Goal: Information Seeking & Learning: Learn about a topic

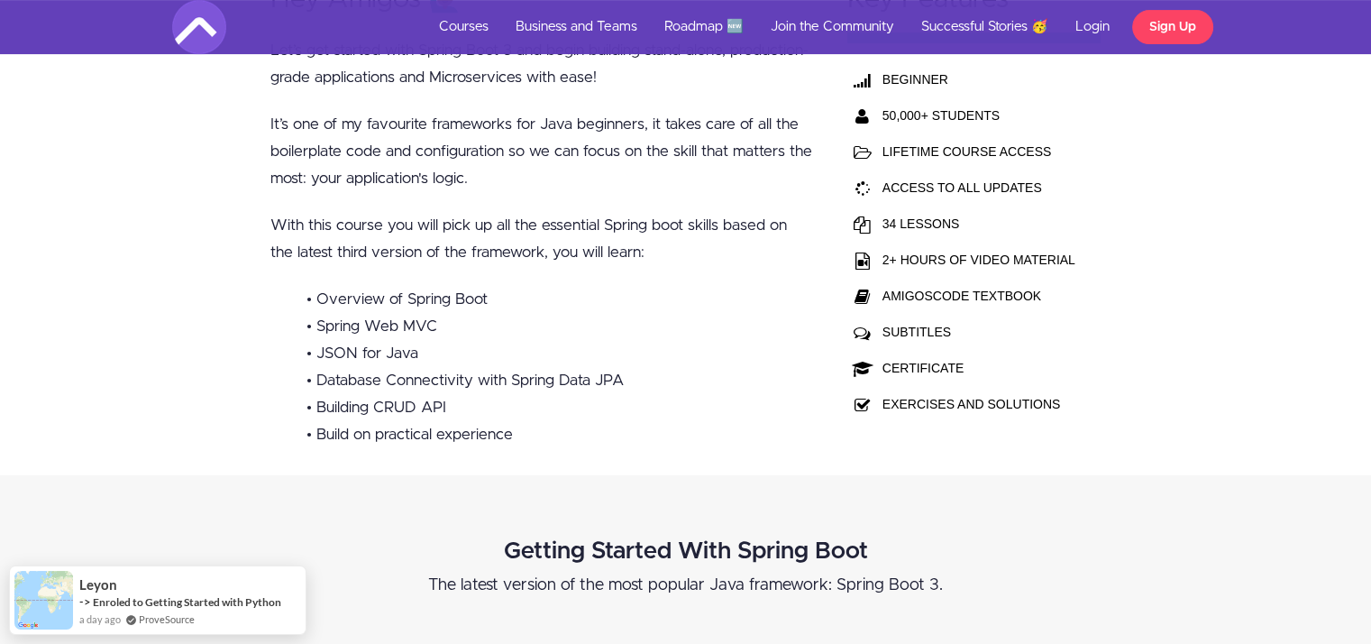
scroll to position [718, 0]
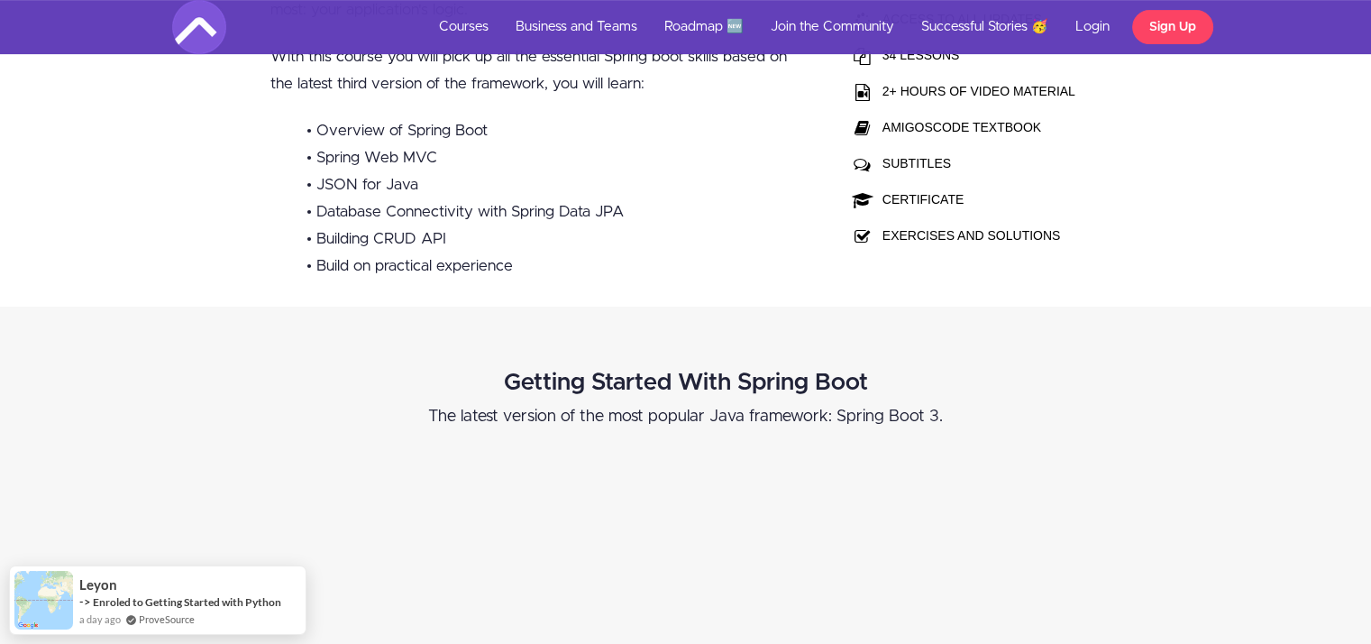
drag, startPoint x: 1384, startPoint y: 28, endPoint x: 1384, endPoint y: 59, distance: 30.7
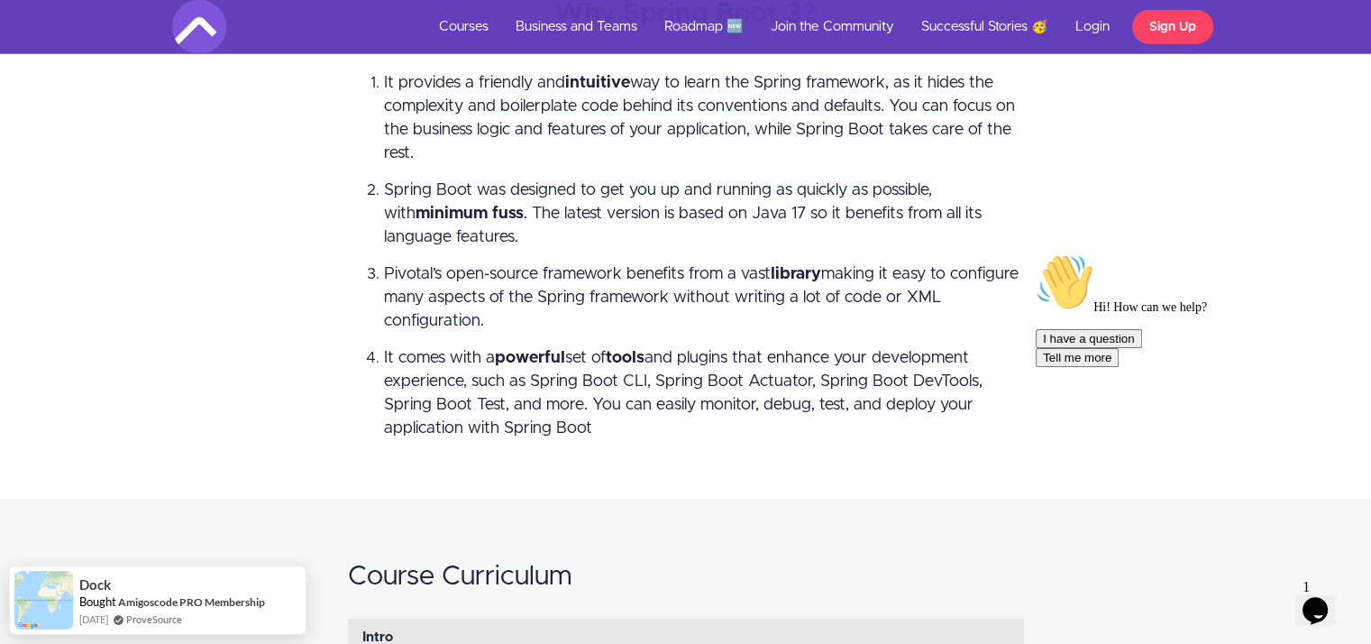
scroll to position [6560, 0]
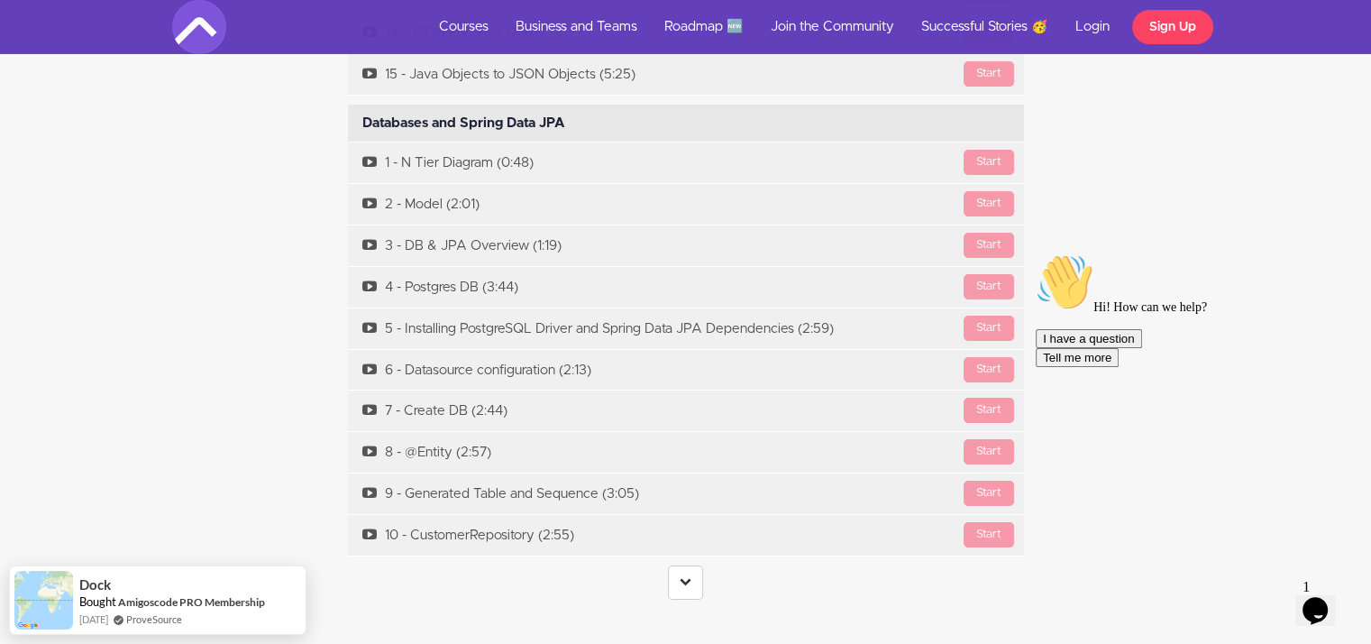
click at [1321, 597] on icon "Chat widget" at bounding box center [1315, 610] width 25 height 27
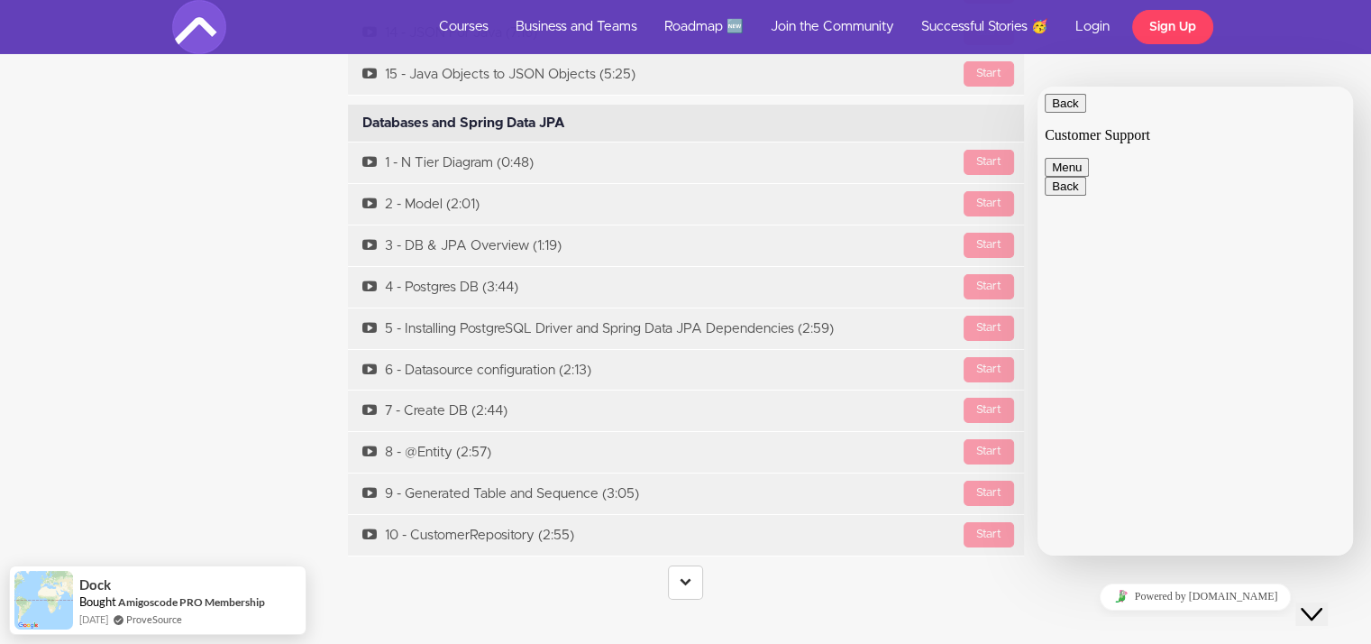
click at [1320, 603] on icon "Close Chat This icon closes the chat window." at bounding box center [1312, 614] width 22 height 22
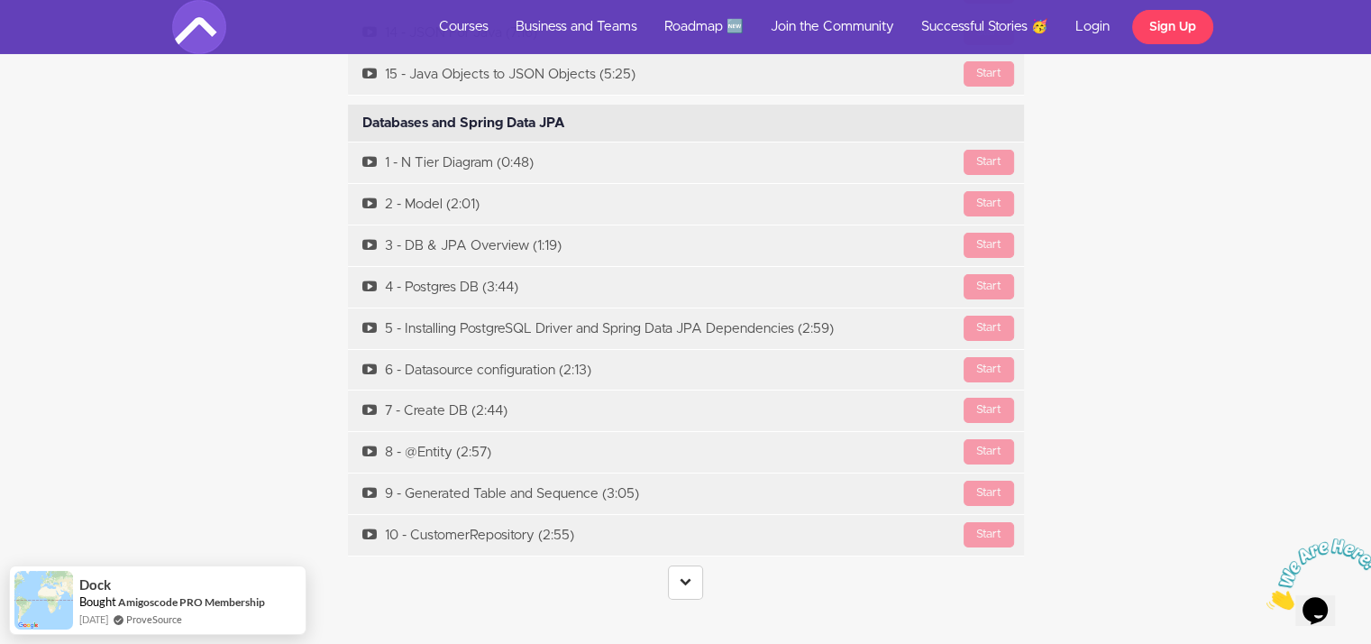
click at [1320, 594] on img at bounding box center [1323, 573] width 112 height 71
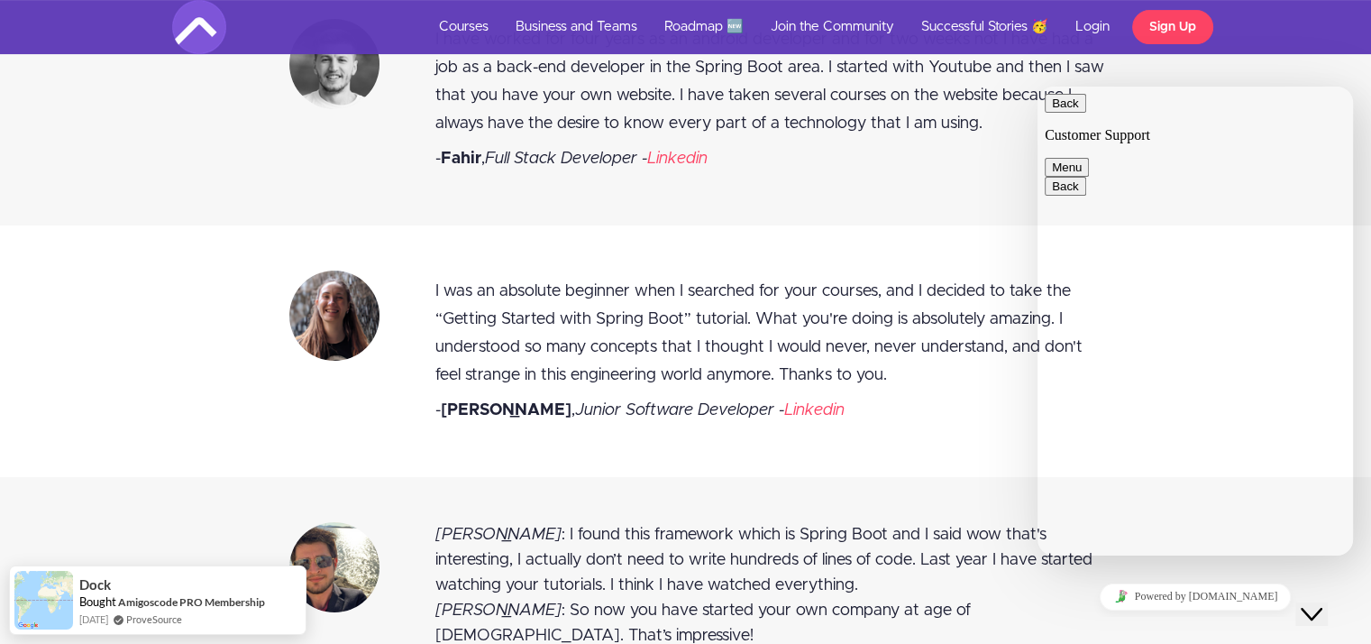
scroll to position [7462, 0]
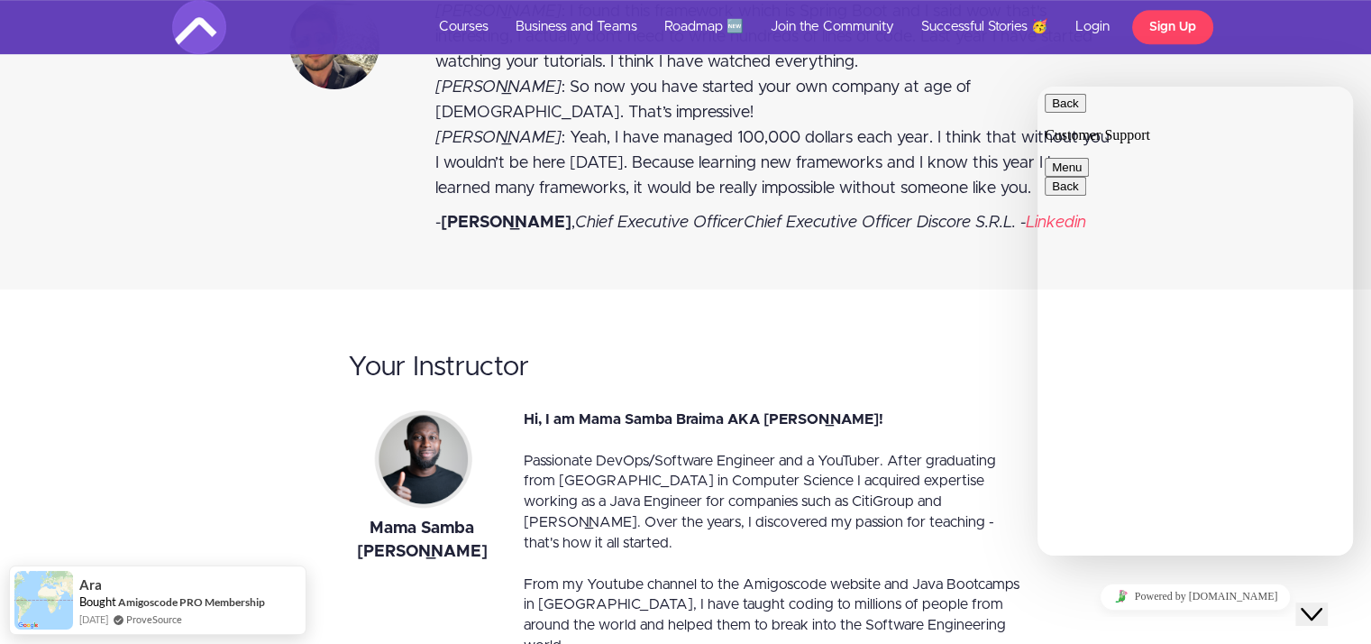
drag, startPoint x: 1350, startPoint y: 394, endPoint x: 2393, endPoint y: 499, distance: 1048.5
click html "Back Customer Support Menu Back Rate this chat Insert emoji Customer Support Hi…"
click at [1314, 603] on icon "Close Chat This icon closes the chat window." at bounding box center [1312, 614] width 22 height 22
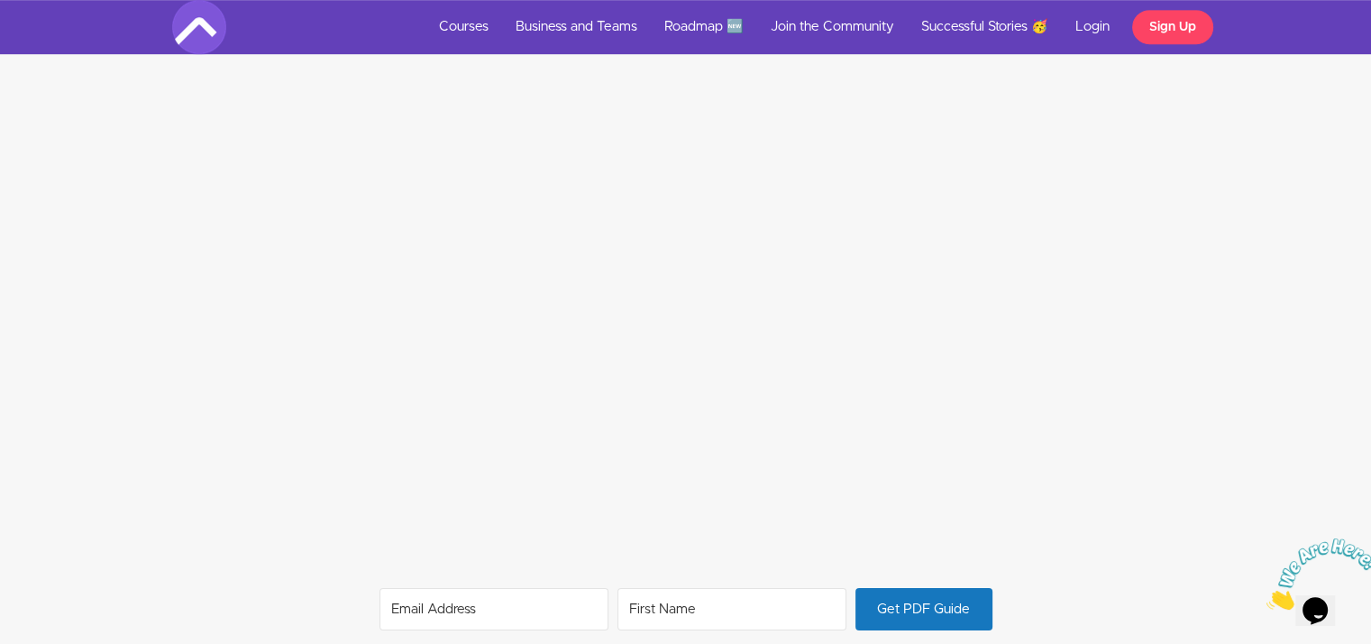
scroll to position [0, 0]
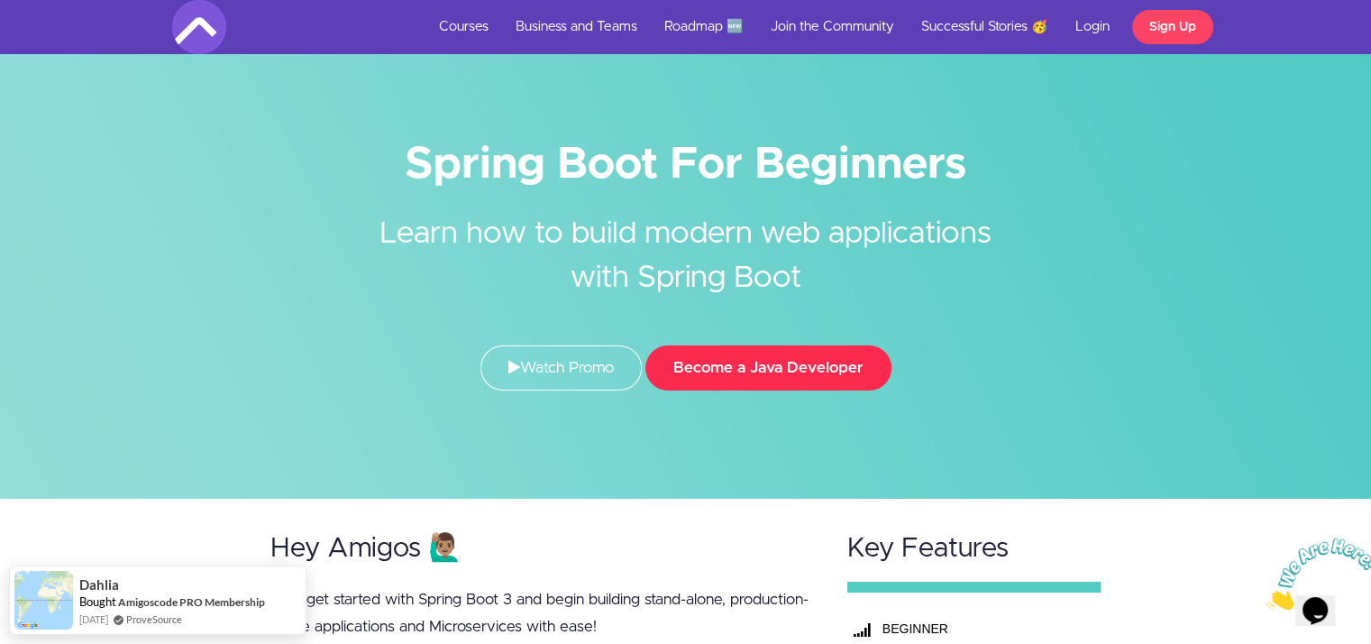
click at [718, 369] on button "Become a Java Developer" at bounding box center [769, 367] width 246 height 45
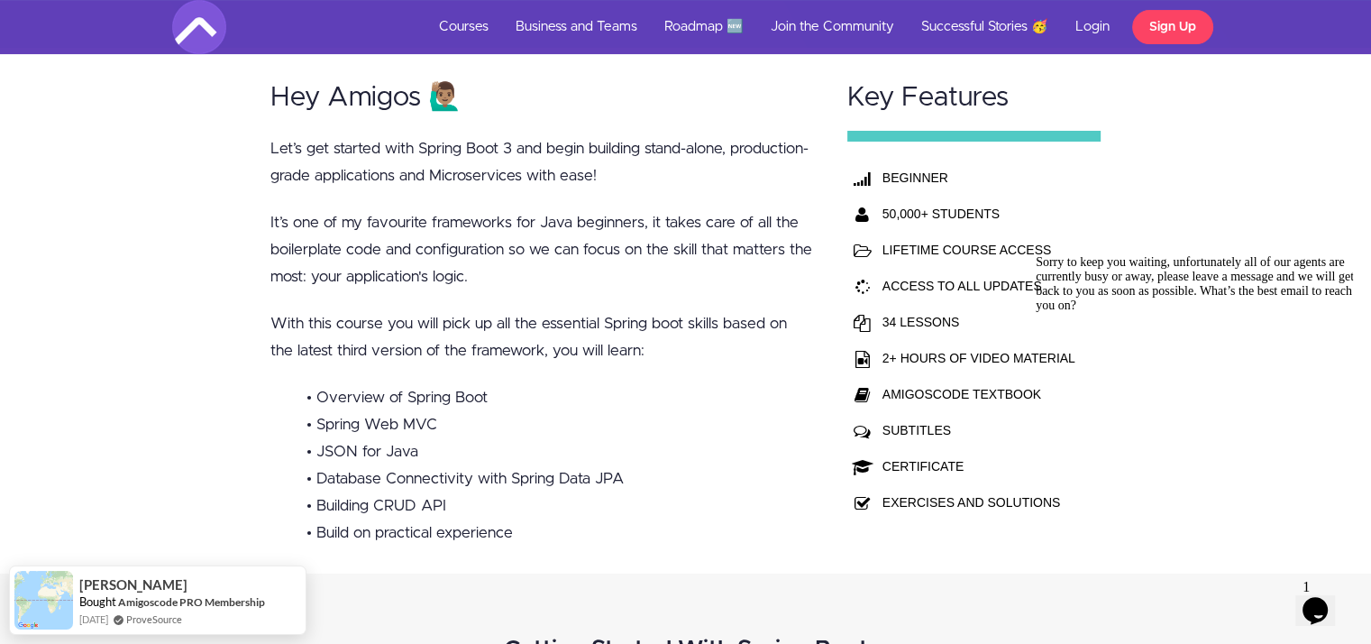
click at [1326, 598] on icon "Chat widget" at bounding box center [1315, 610] width 25 height 27
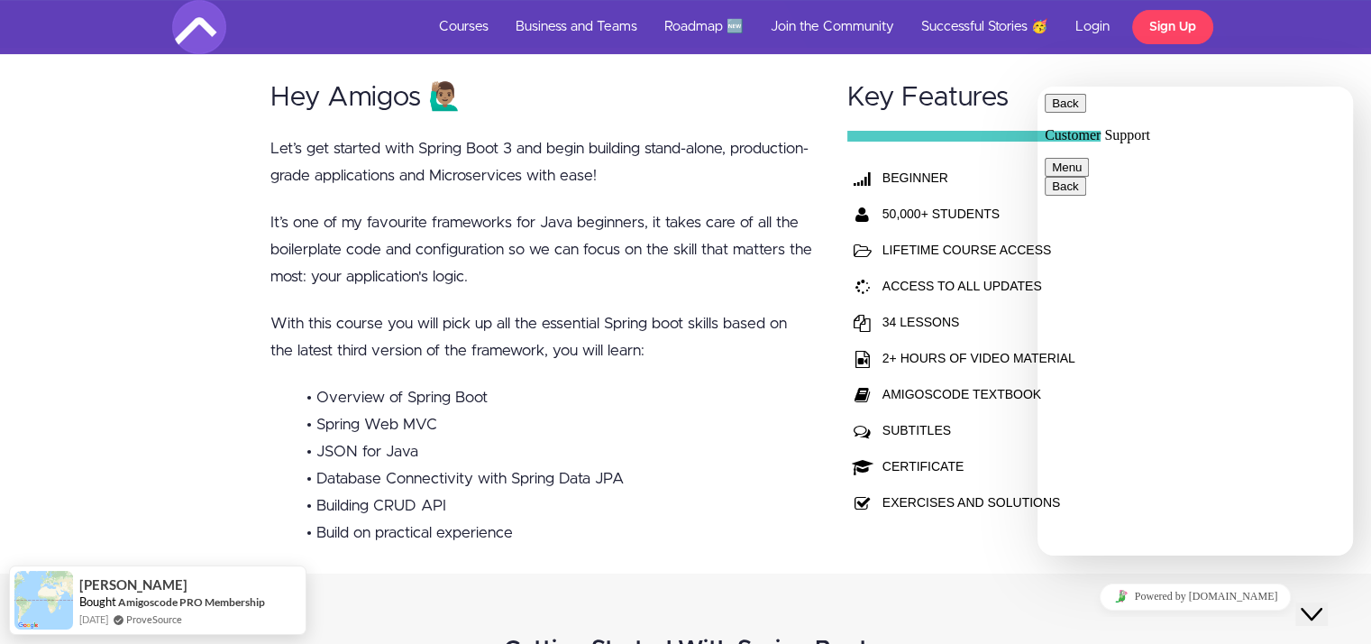
scroll to position [335, 0]
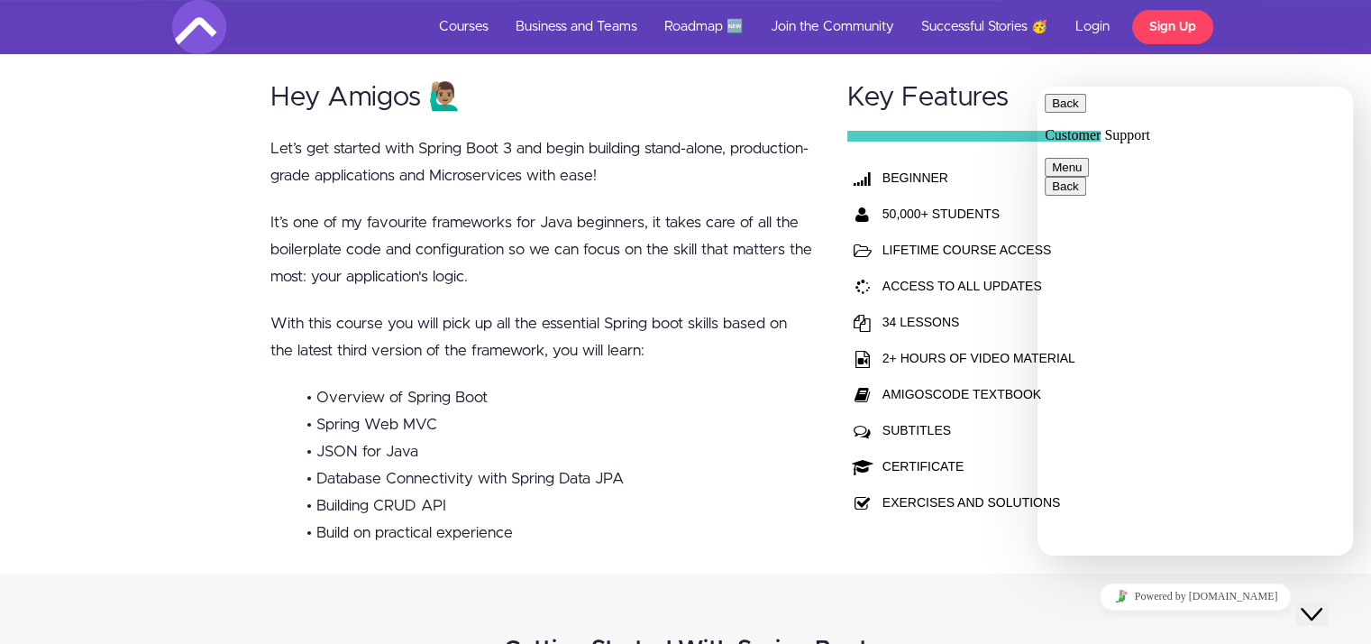
drag, startPoint x: 1347, startPoint y: 366, endPoint x: 1335, endPoint y: 326, distance: 41.4
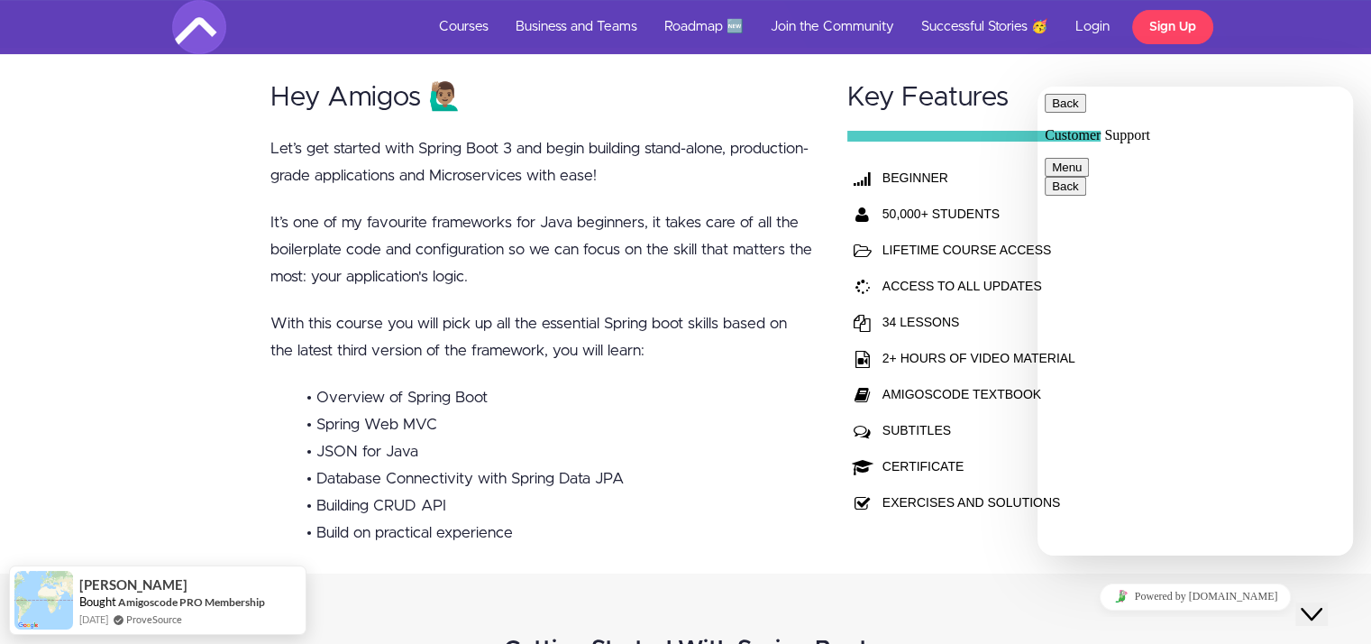
drag, startPoint x: 1351, startPoint y: 338, endPoint x: 1348, endPoint y: 324, distance: 14.7
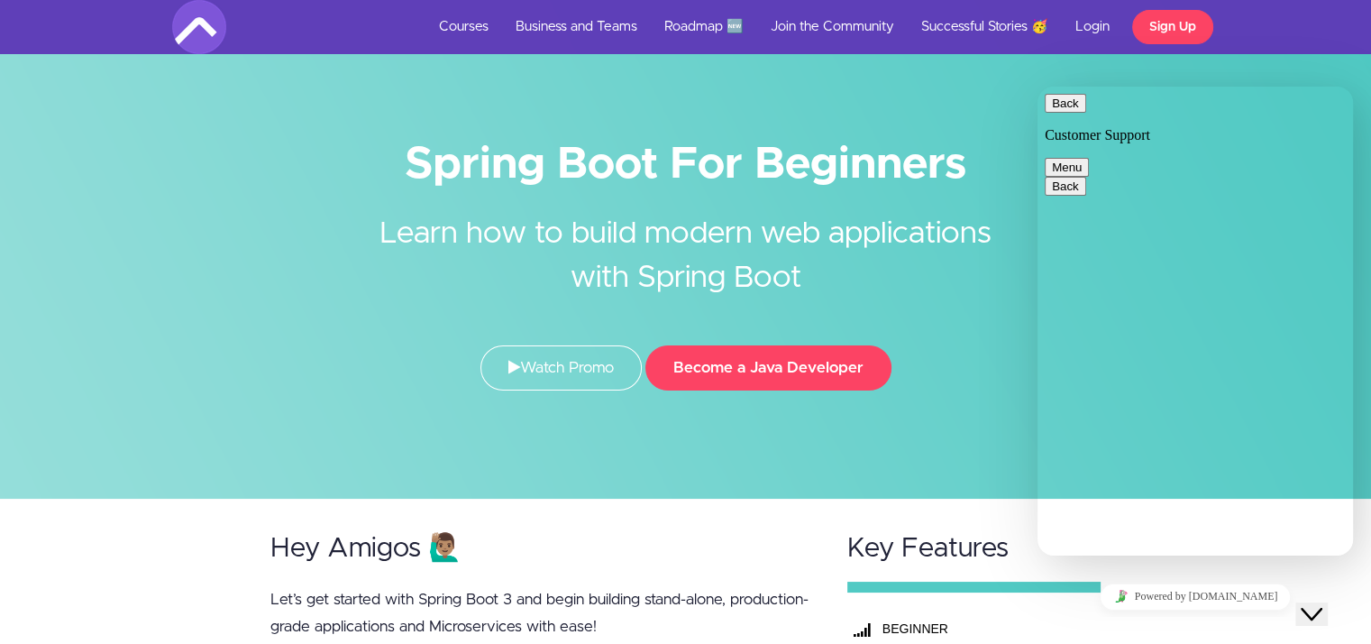
scroll to position [125, 0]
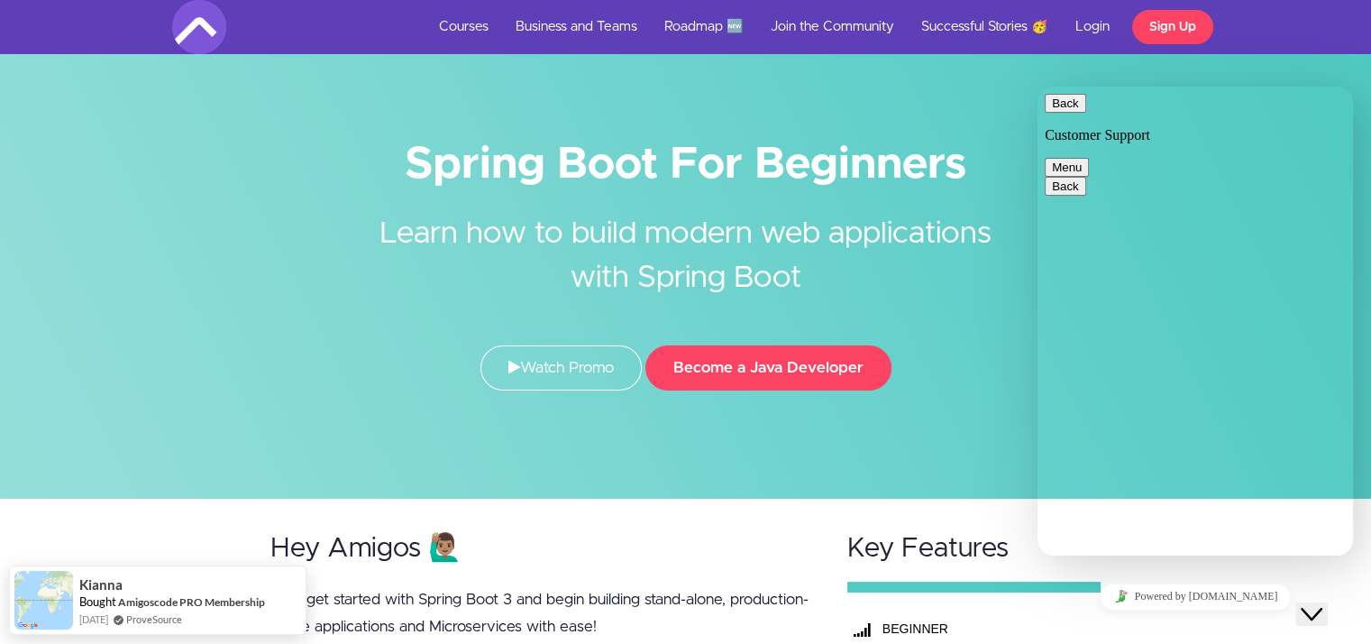
click at [1318, 603] on icon "Close Chat This icon closes the chat window." at bounding box center [1312, 614] width 22 height 22
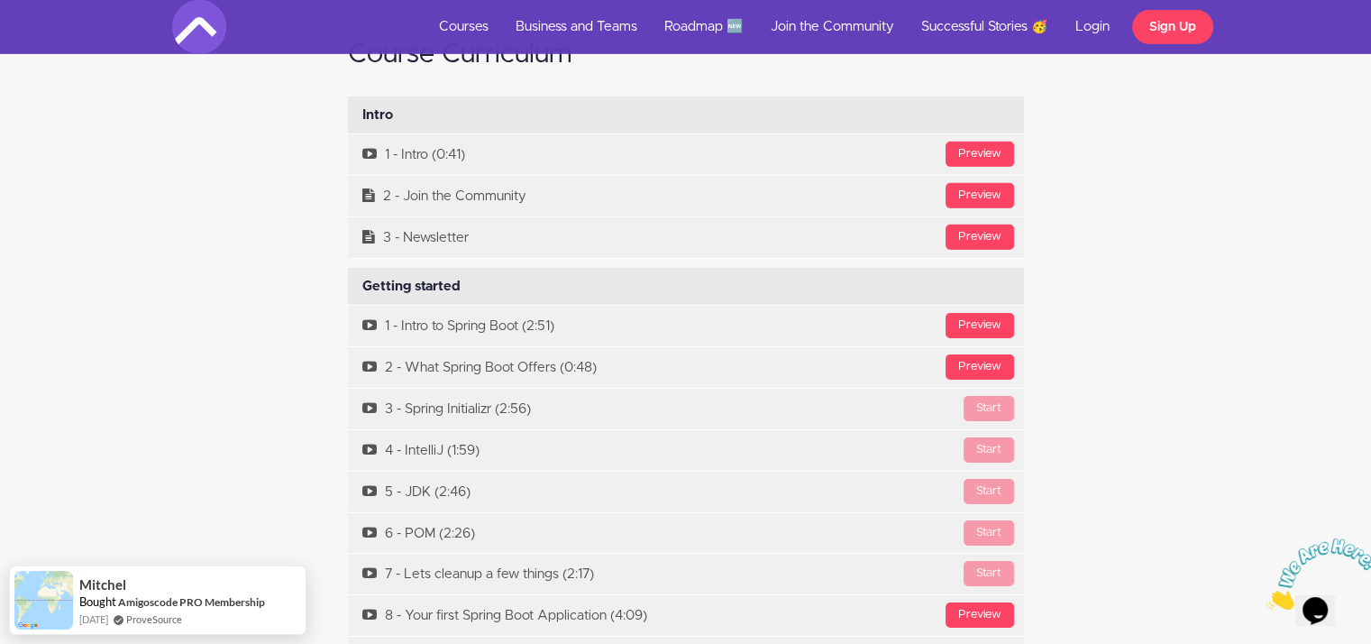
scroll to position [5621, 0]
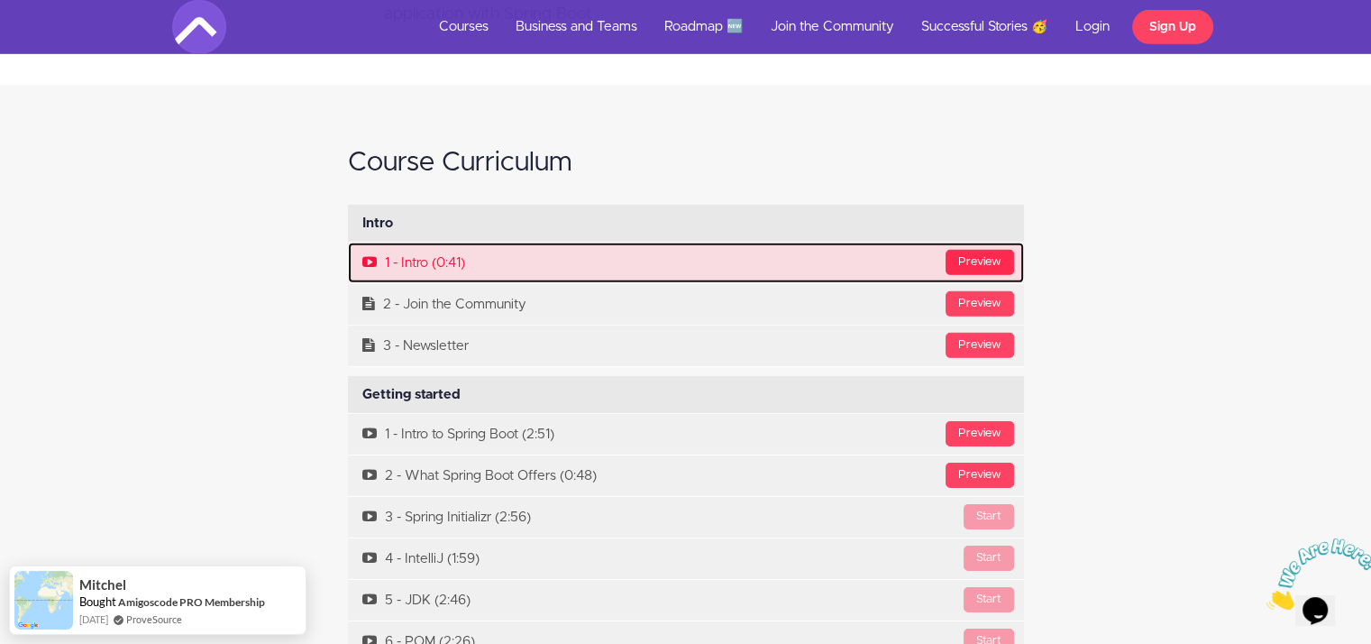
click at [1010, 259] on div "Preview" at bounding box center [980, 262] width 69 height 25
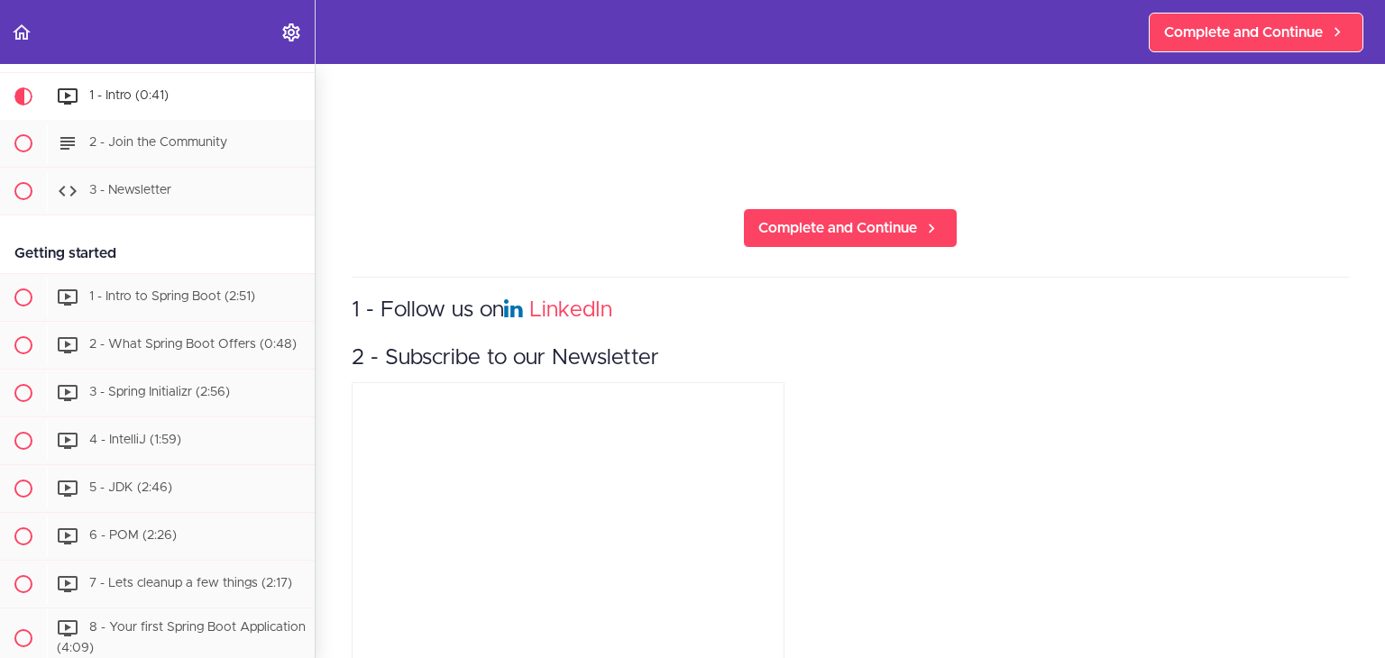
scroll to position [76, 0]
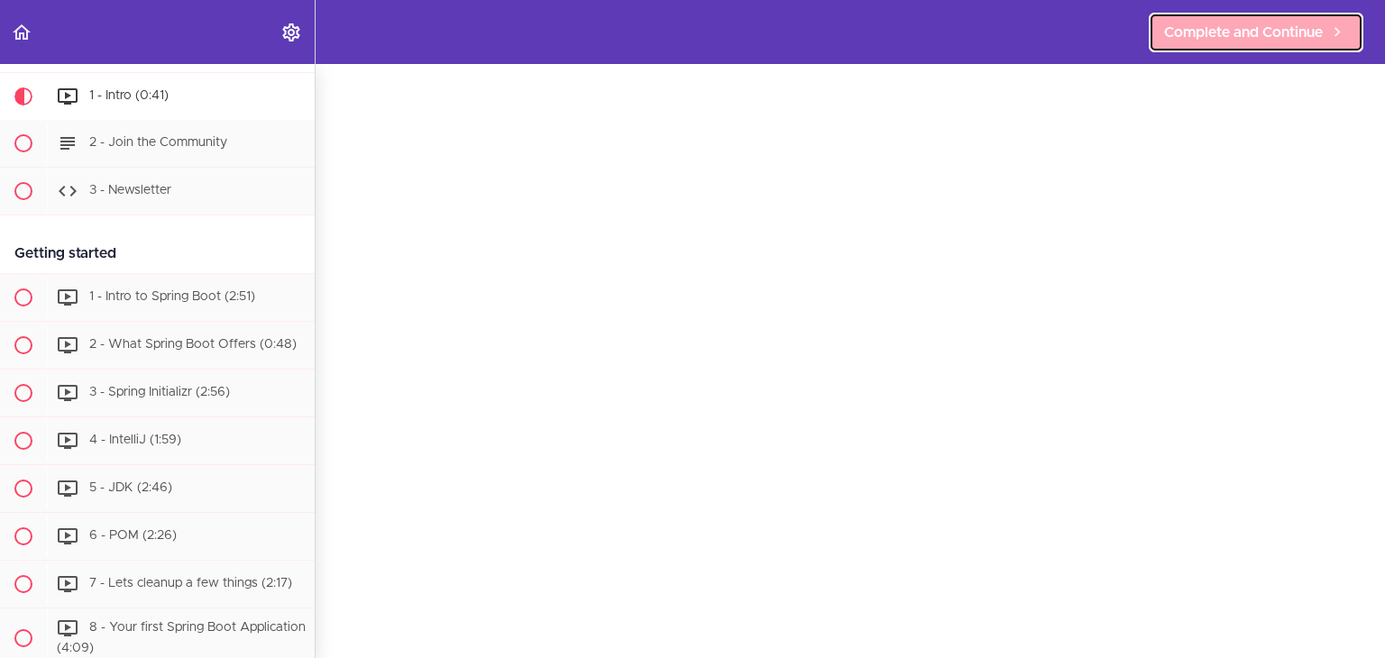
click at [1194, 32] on span "Complete and Continue" at bounding box center [1243, 33] width 159 height 22
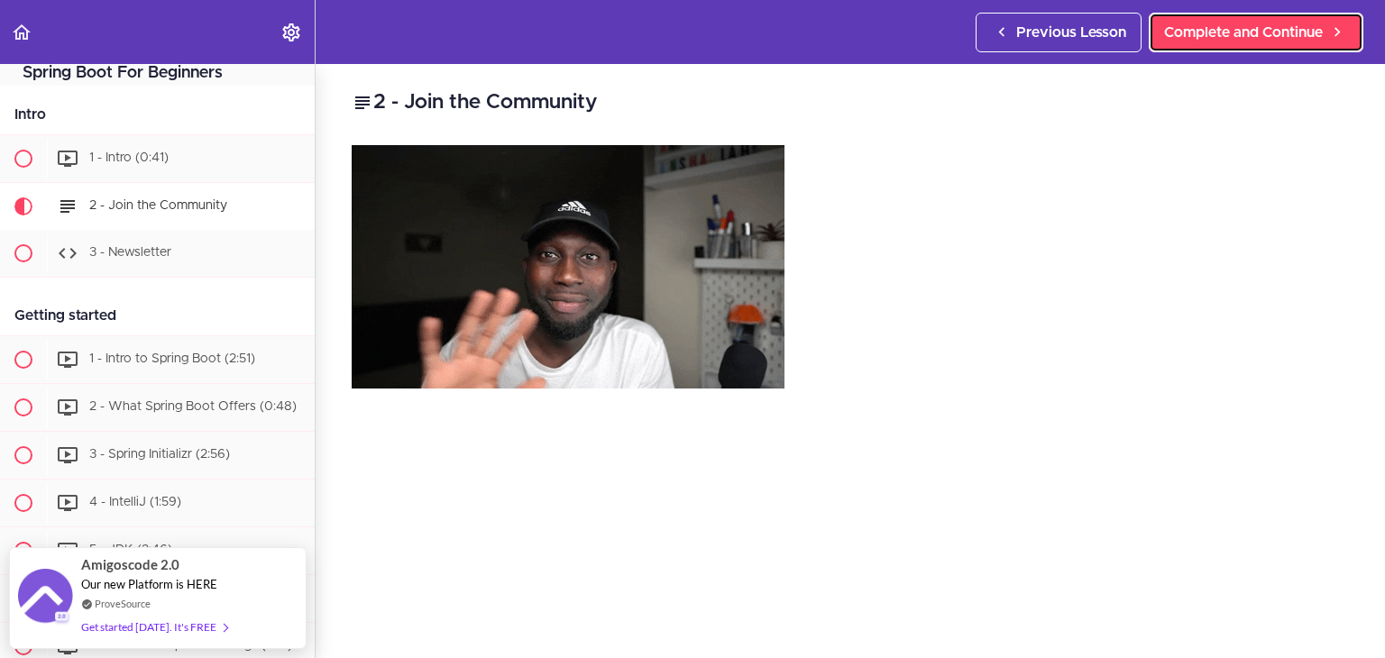
scroll to position [15, 0]
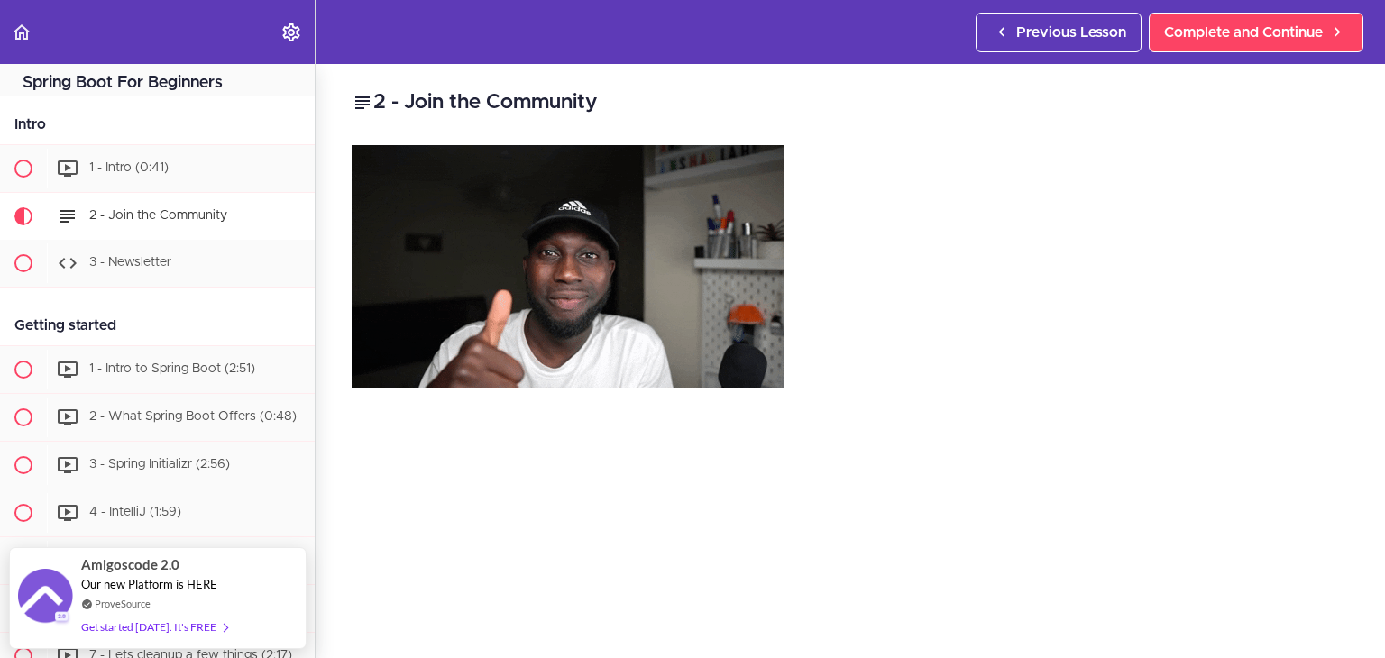
click at [612, 307] on img at bounding box center [568, 266] width 433 height 243
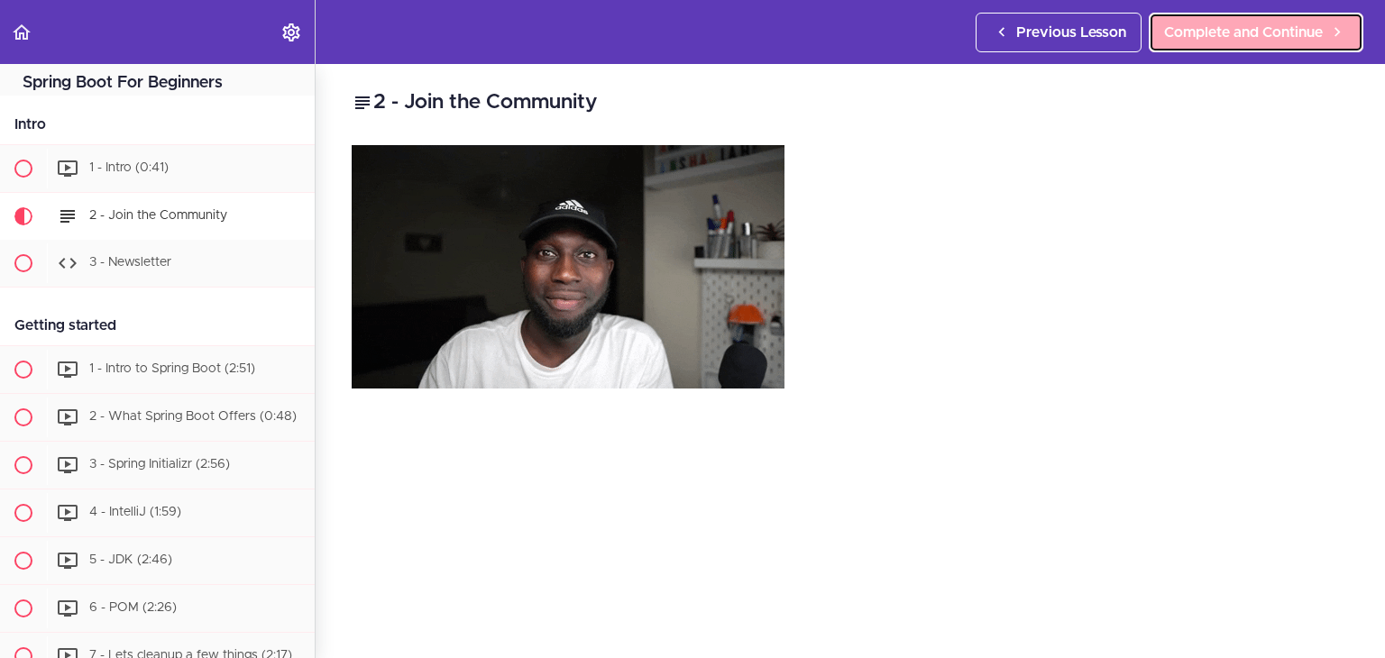
click at [1208, 27] on span "Complete and Continue" at bounding box center [1243, 33] width 159 height 22
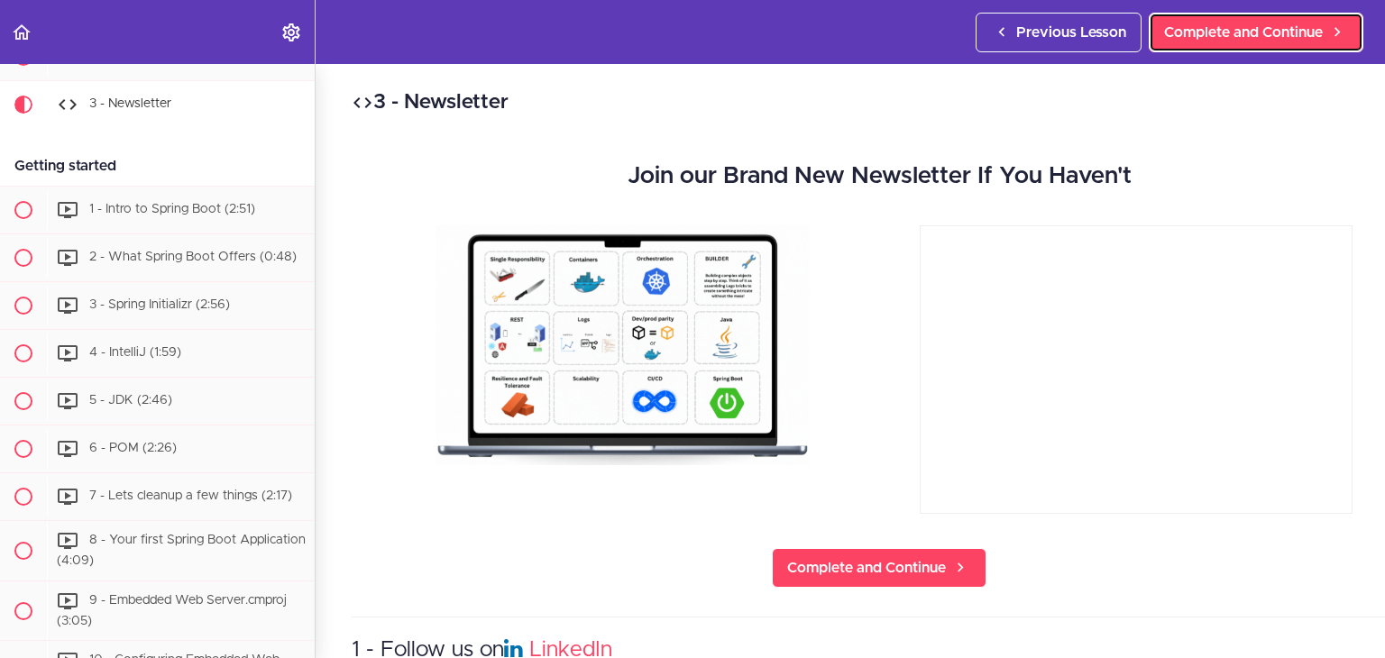
scroll to position [187, 0]
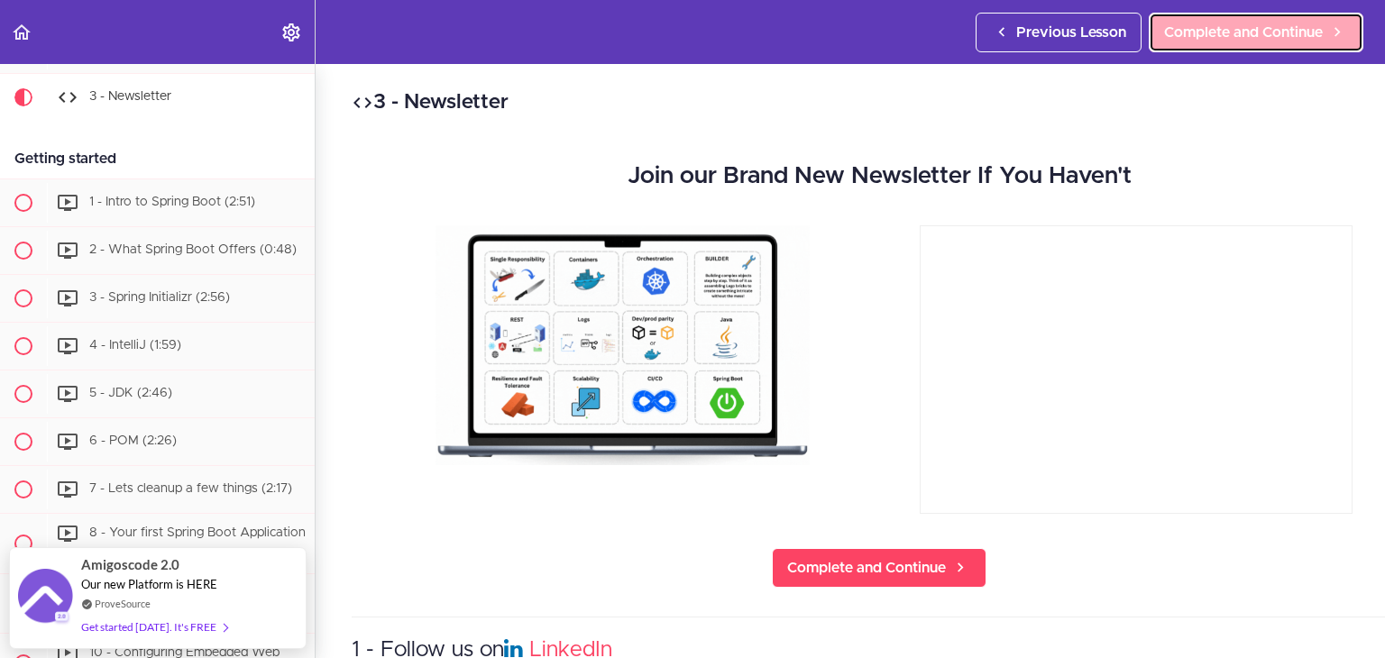
click at [1306, 29] on span "Complete and Continue" at bounding box center [1243, 33] width 159 height 22
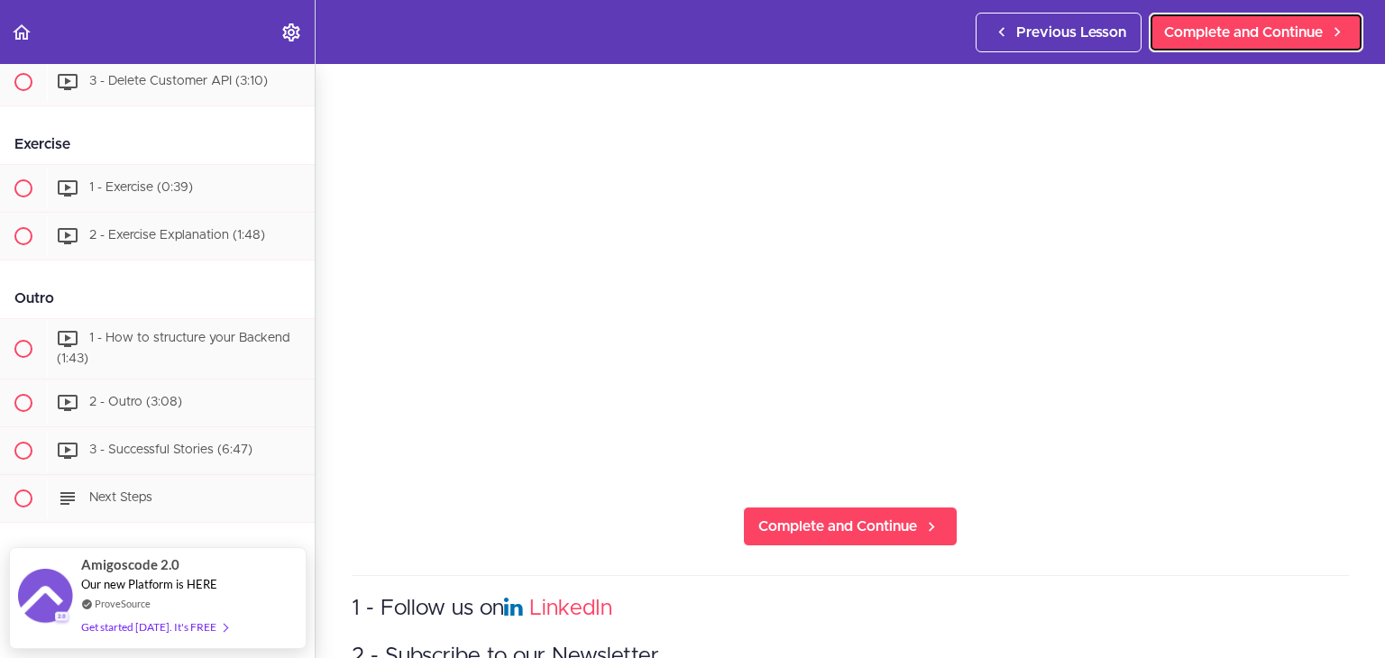
scroll to position [137, 0]
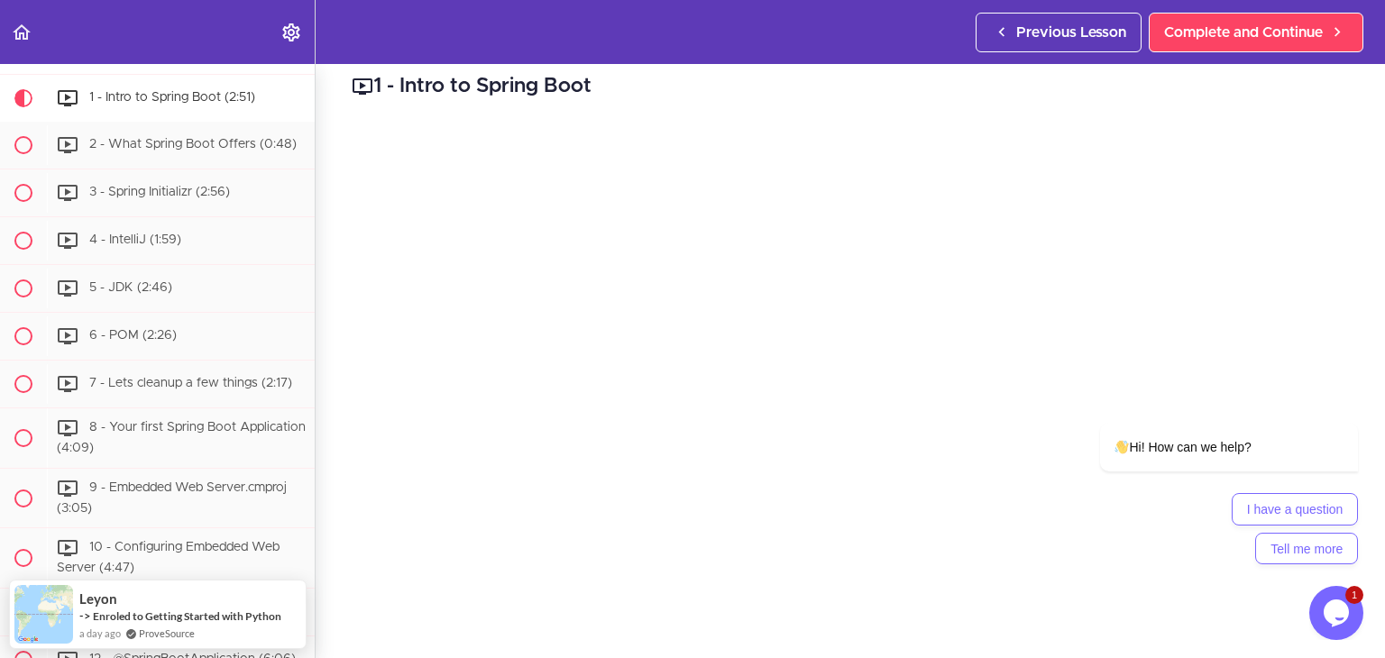
scroll to position [79, 0]
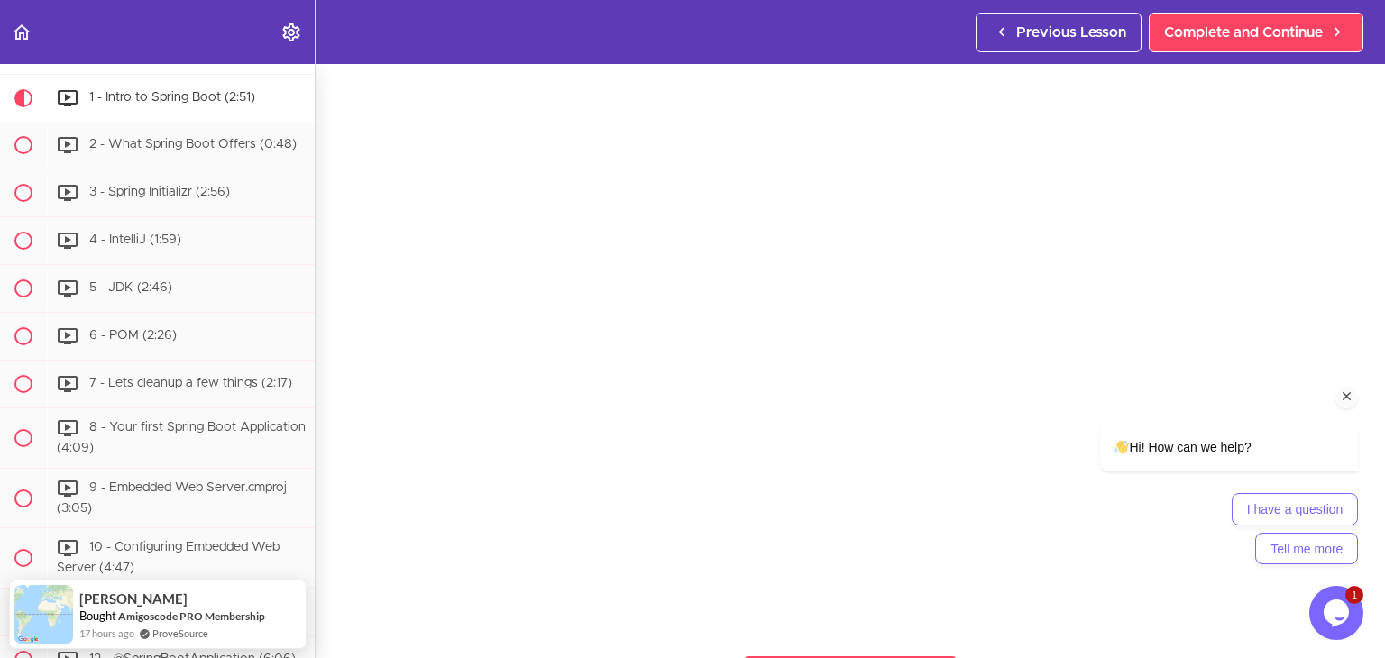
click at [1353, 392] on icon "Chat attention grabber" at bounding box center [1347, 397] width 16 height 16
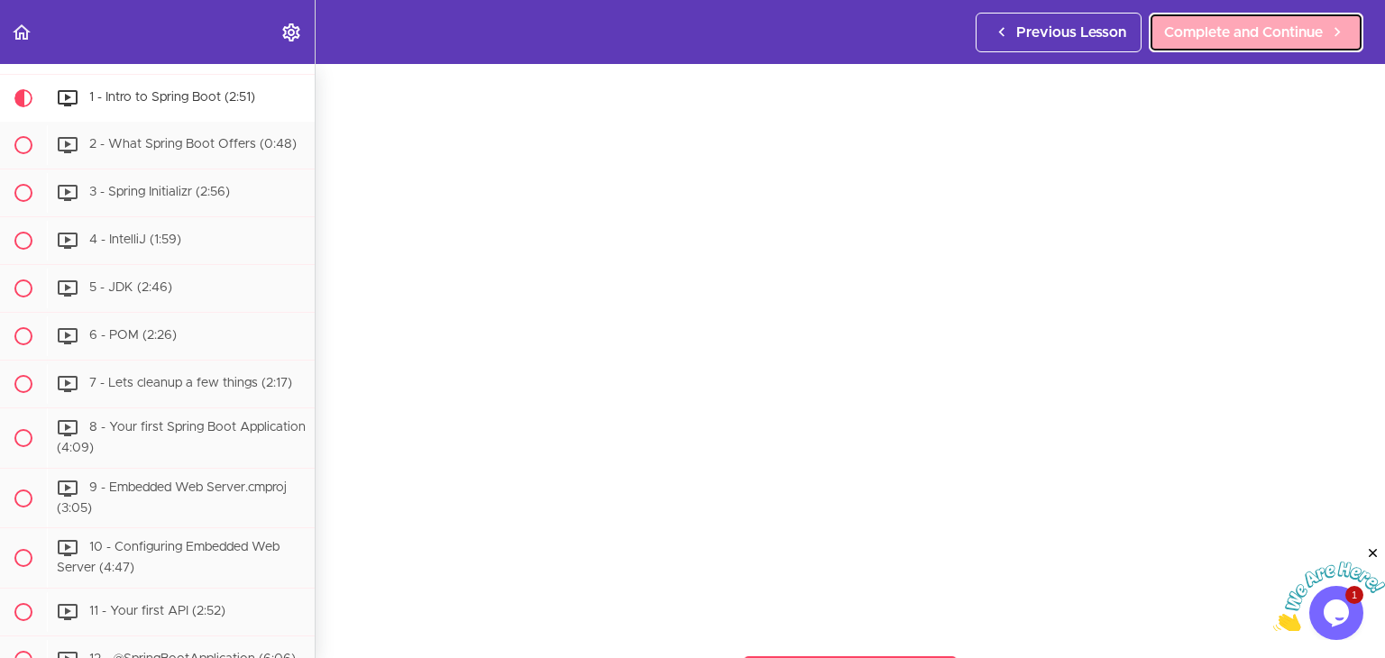
click at [1247, 39] on span "Complete and Continue" at bounding box center [1243, 33] width 159 height 22
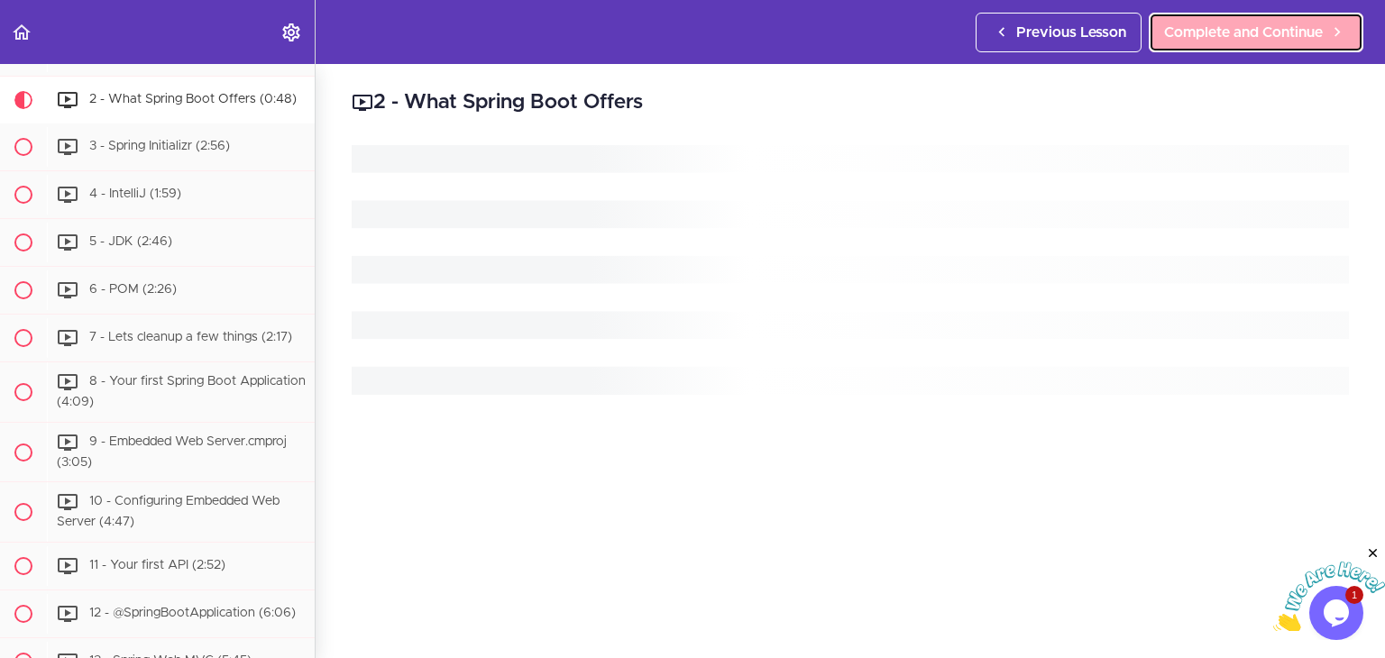
scroll to position [345, 0]
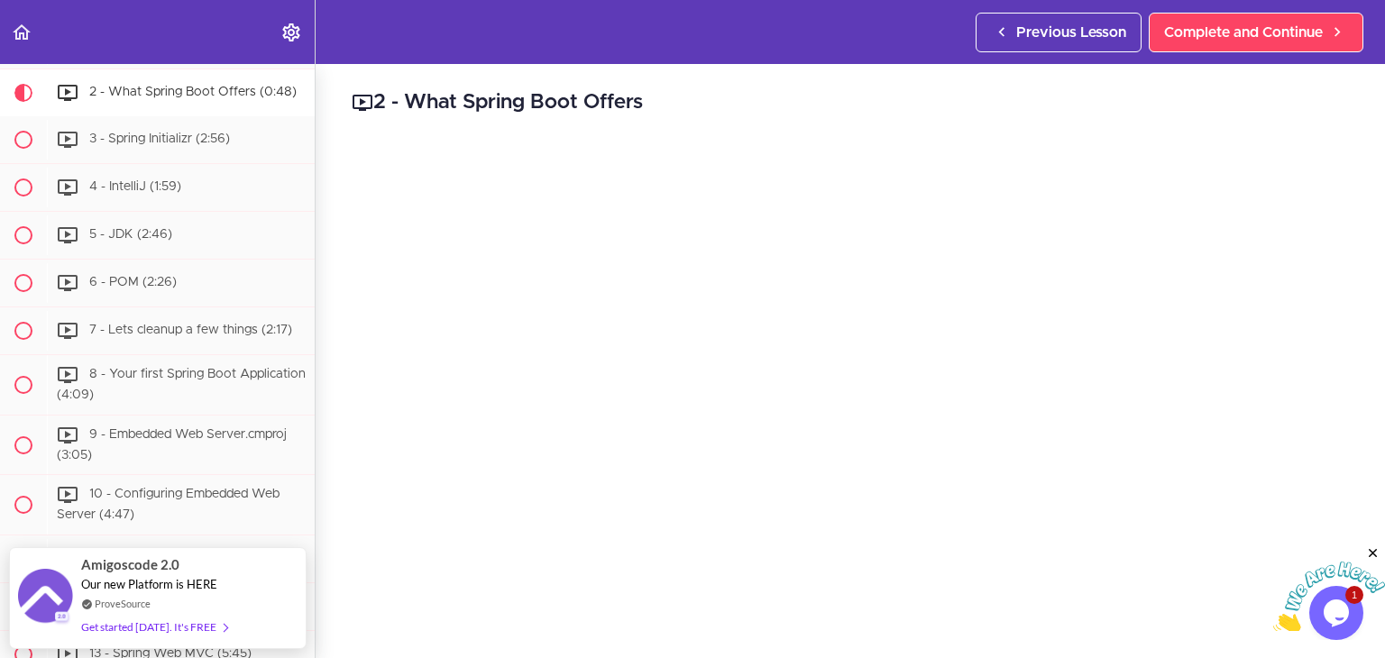
click at [1371, 549] on icon "Close" at bounding box center [1373, 554] width 16 height 16
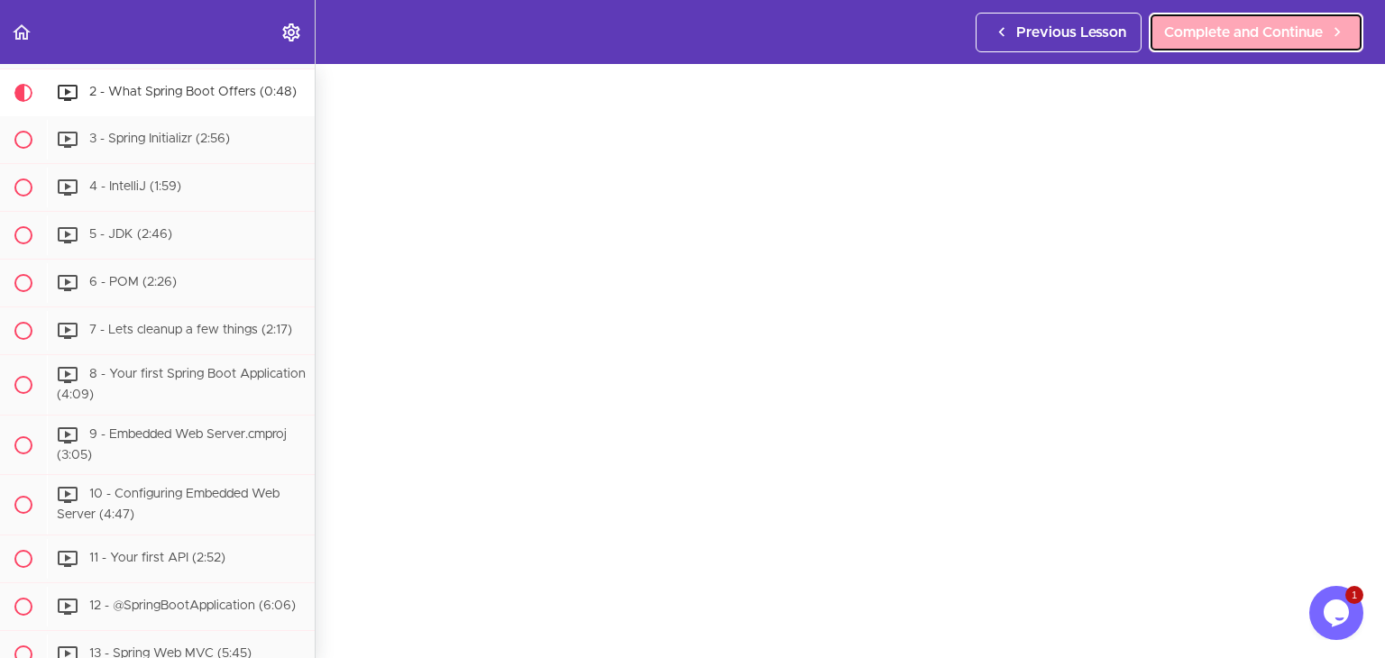
click at [1169, 37] on span "Complete and Continue" at bounding box center [1243, 33] width 159 height 22
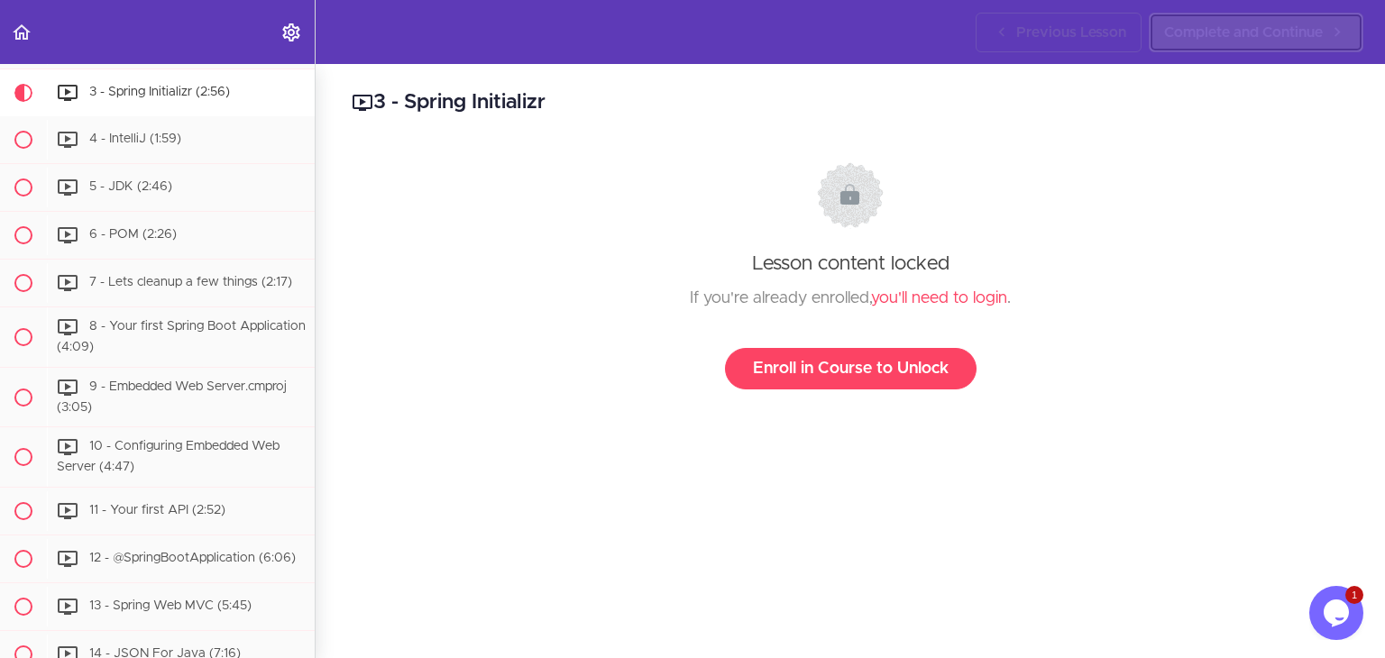
scroll to position [404, 0]
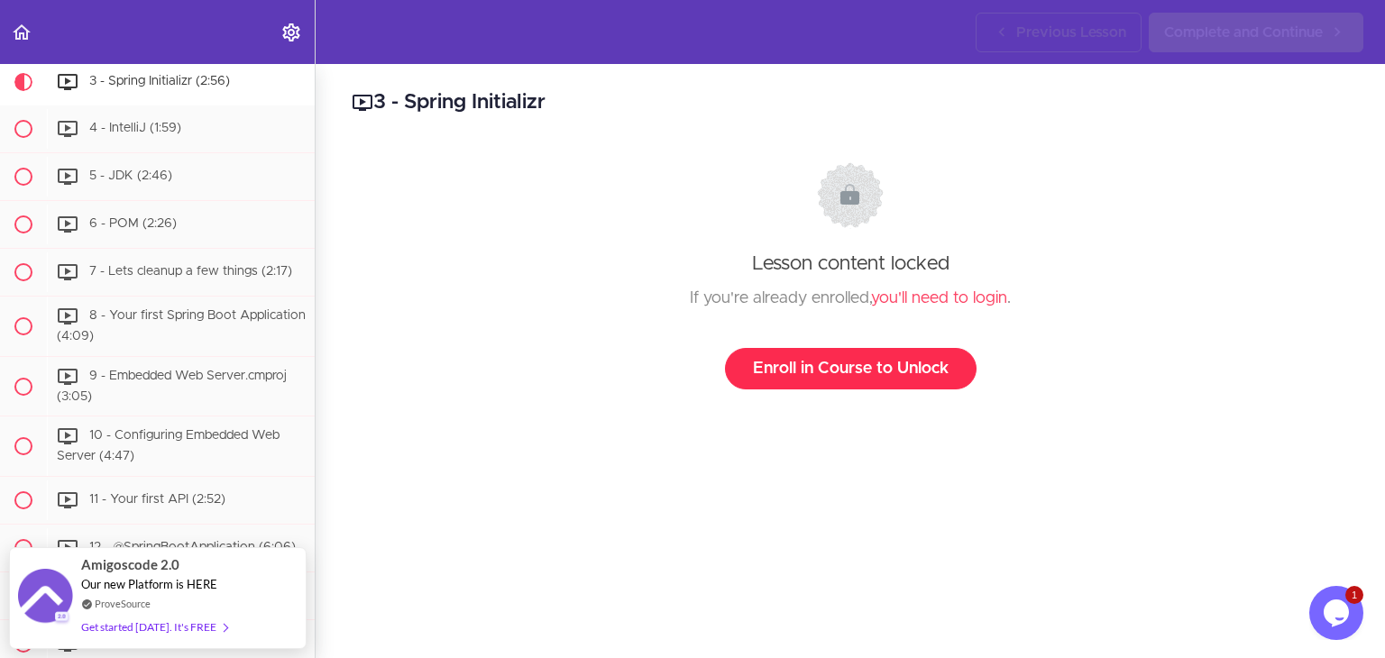
click at [884, 366] on link "Enroll in Course to Unlock" at bounding box center [851, 368] width 252 height 41
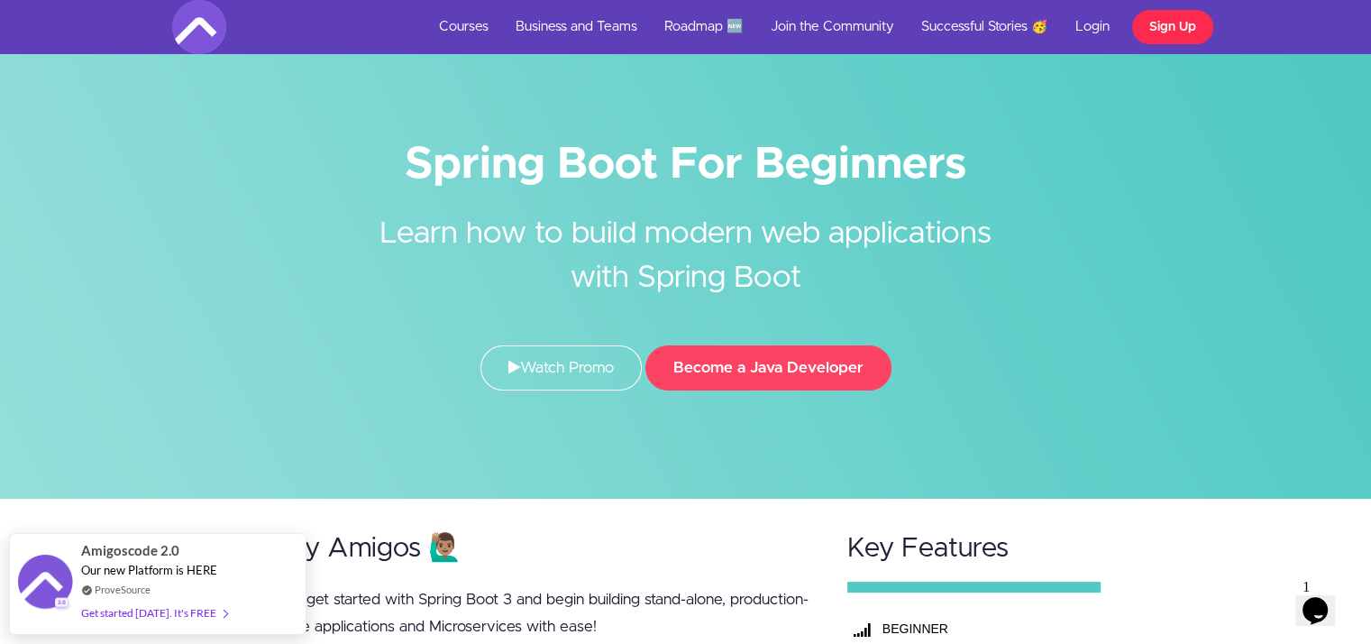
click at [1156, 20] on link "Sign Up" at bounding box center [1173, 27] width 81 height 34
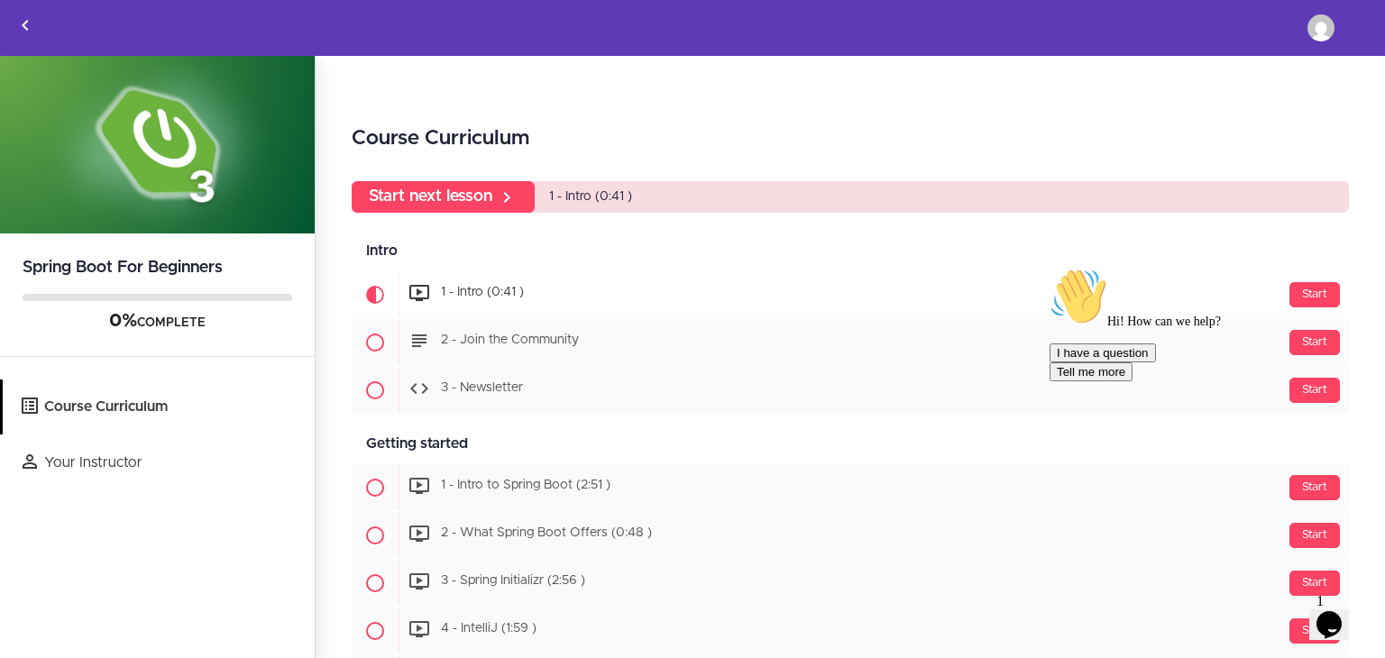
click at [1050, 268] on icon "Chat attention grabber" at bounding box center [1050, 268] width 0 height 0
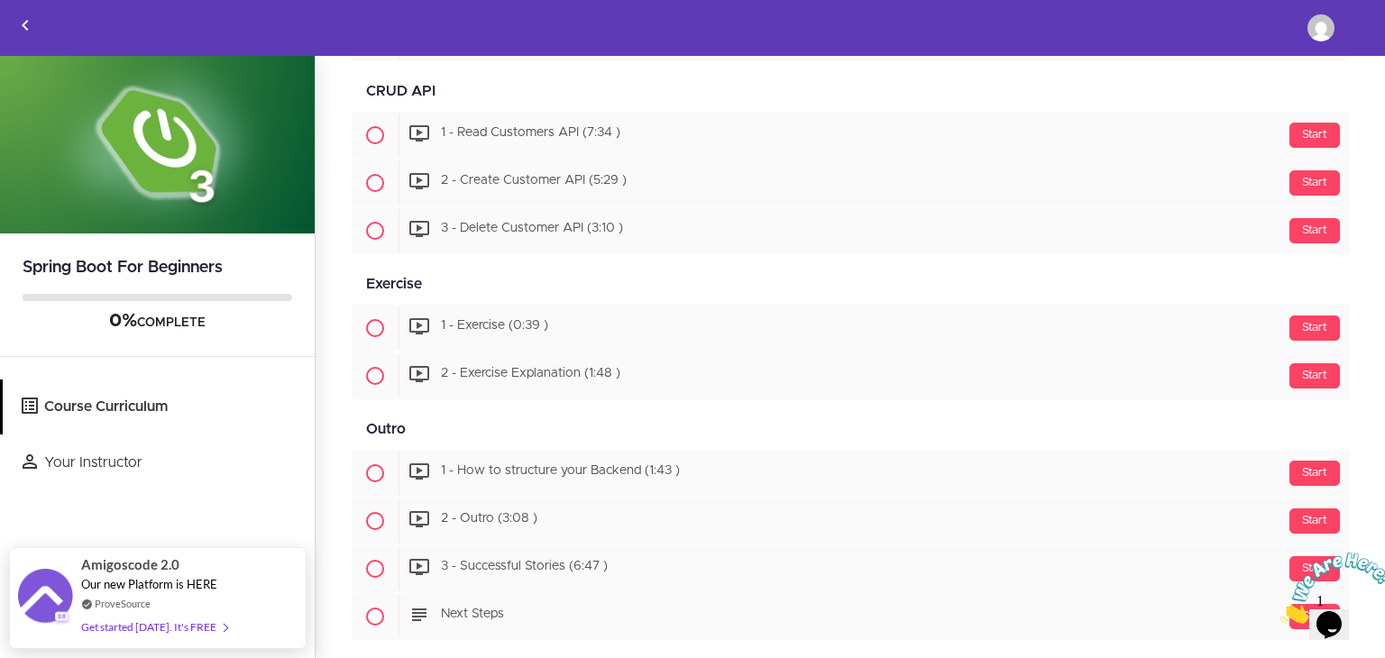
scroll to position [1637, 0]
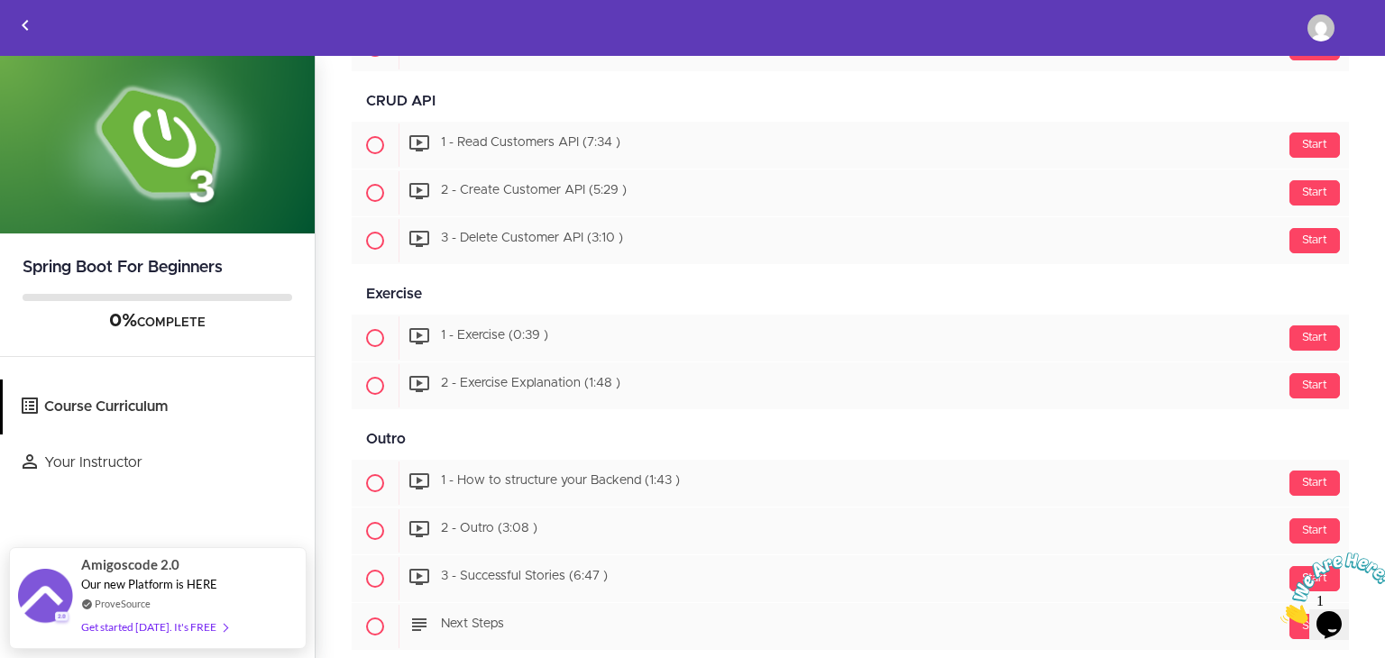
click at [1280, 611] on icon "Close" at bounding box center [1280, 618] width 0 height 15
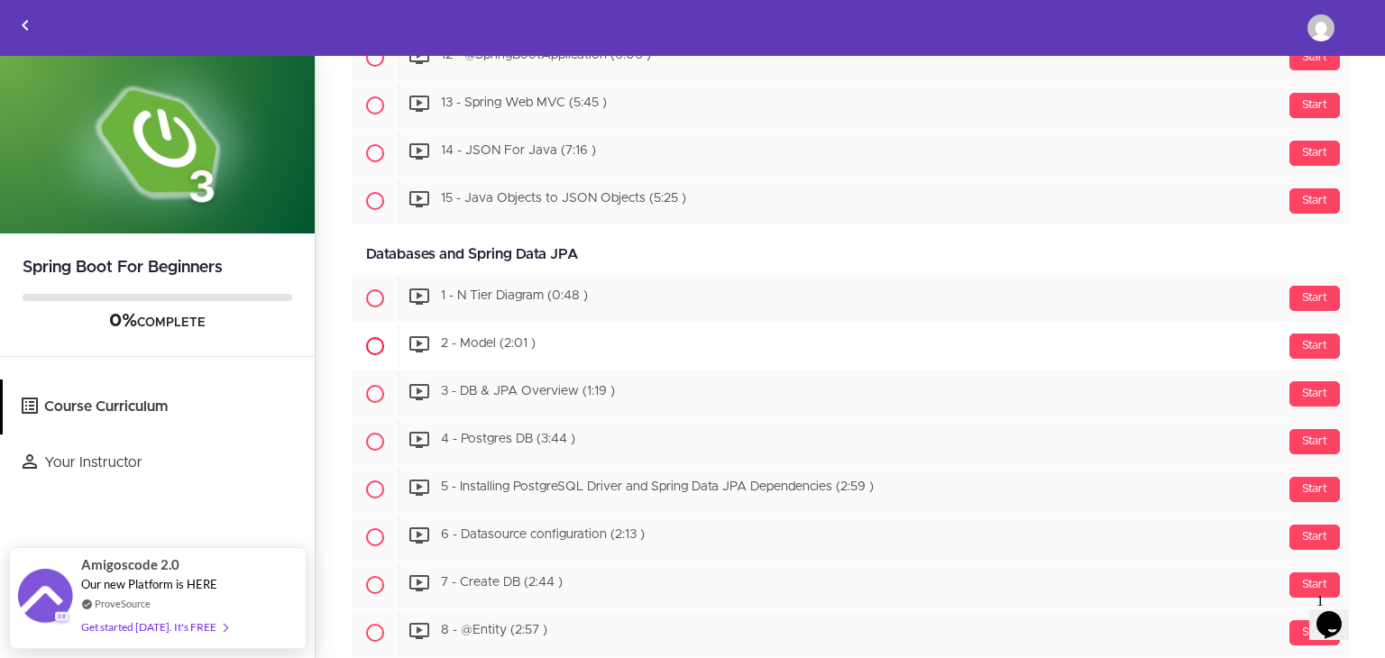
scroll to position [922, 0]
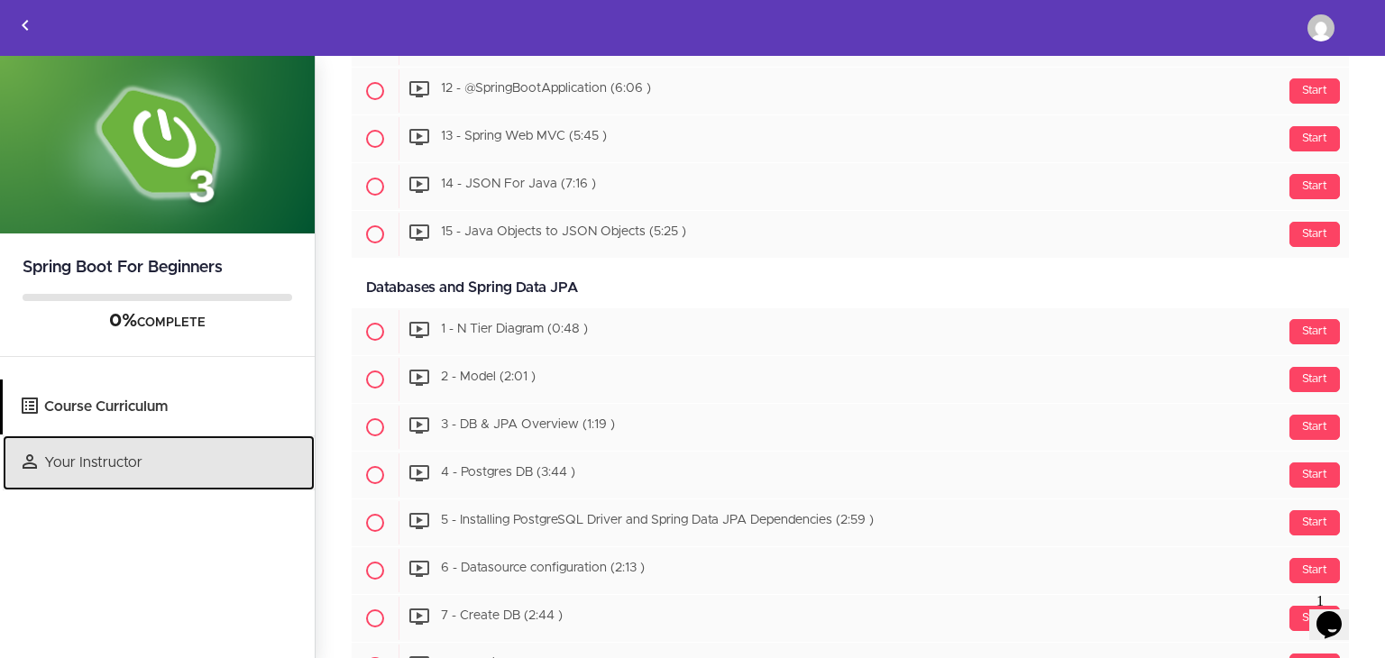
click at [153, 464] on link "Your Instructor" at bounding box center [159, 463] width 312 height 55
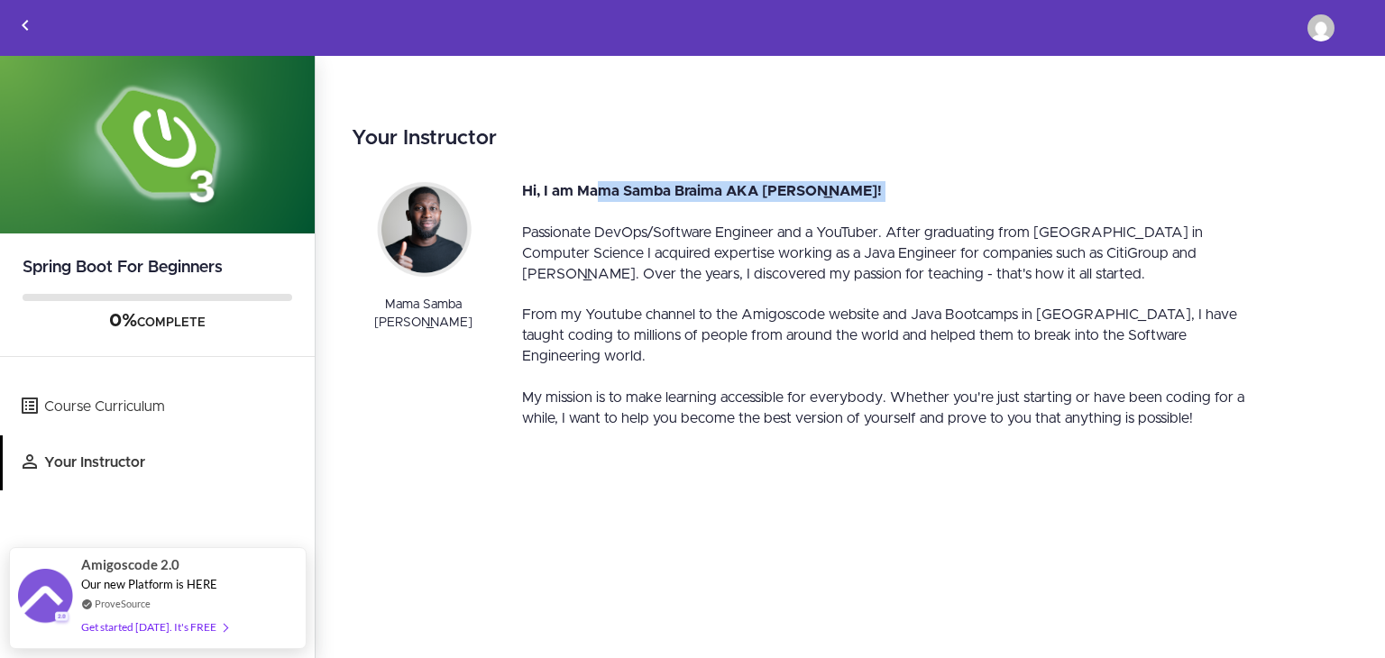
drag, startPoint x: 601, startPoint y: 189, endPoint x: 721, endPoint y: 203, distance: 121.6
click at [721, 203] on div "Hi, I am Mama Samba Braima AKA Nelson! Passionate DevOps/Software Engineer and …" at bounding box center [893, 304] width 768 height 247
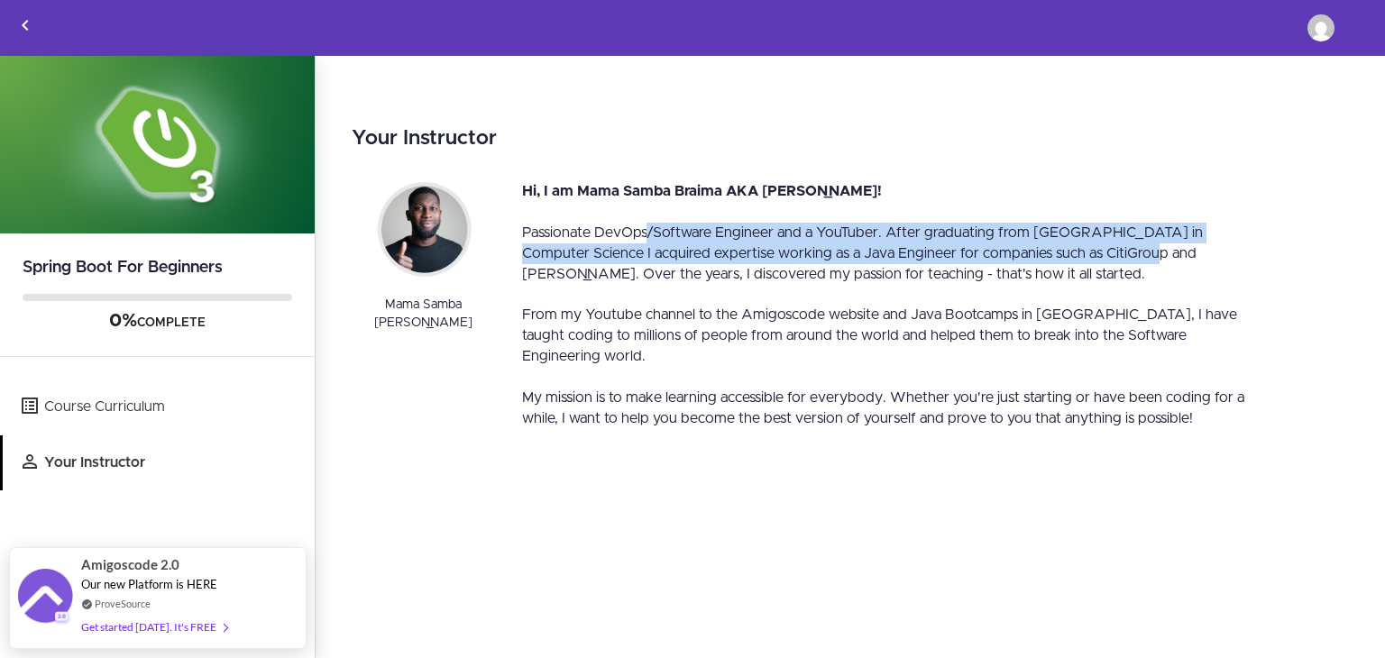
drag, startPoint x: 653, startPoint y: 226, endPoint x: 1057, endPoint y: 245, distance: 404.4
click at [1057, 245] on span "Passionate DevOps/Software Engineer and a YouTuber. After graduating from King'…" at bounding box center [862, 253] width 681 height 56
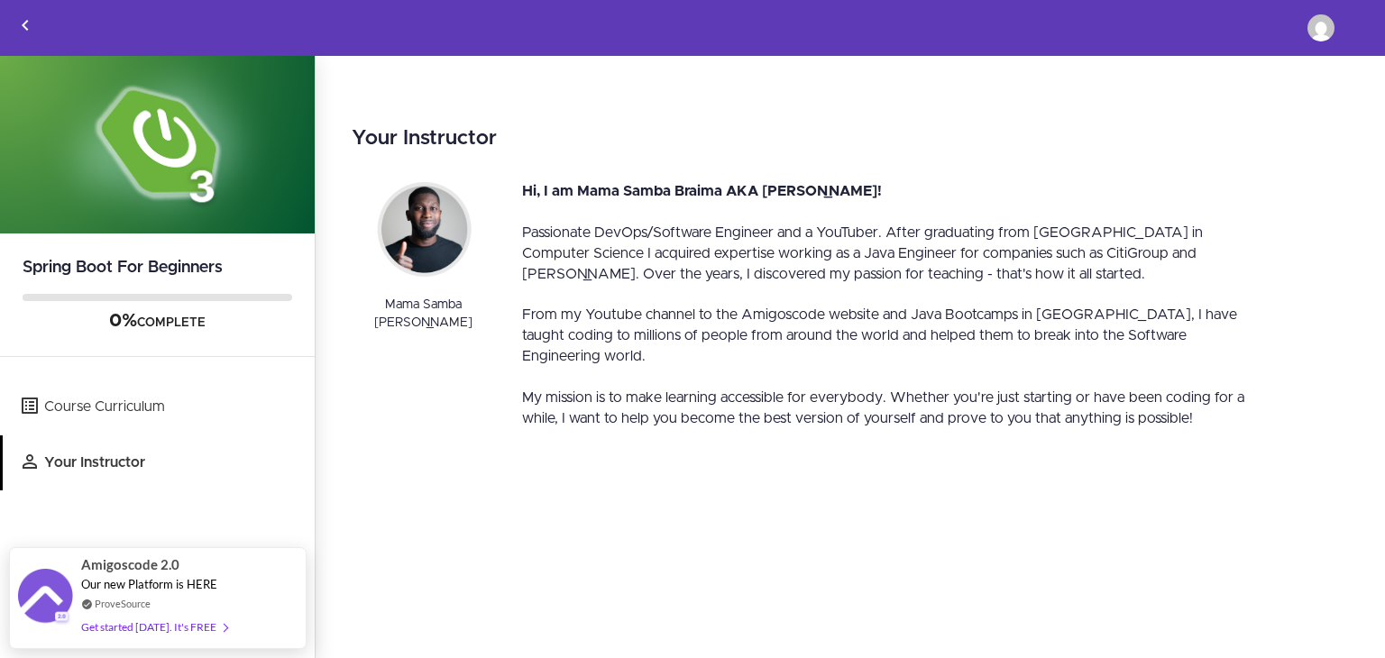
click at [775, 299] on div at bounding box center [892, 295] width 741 height 21
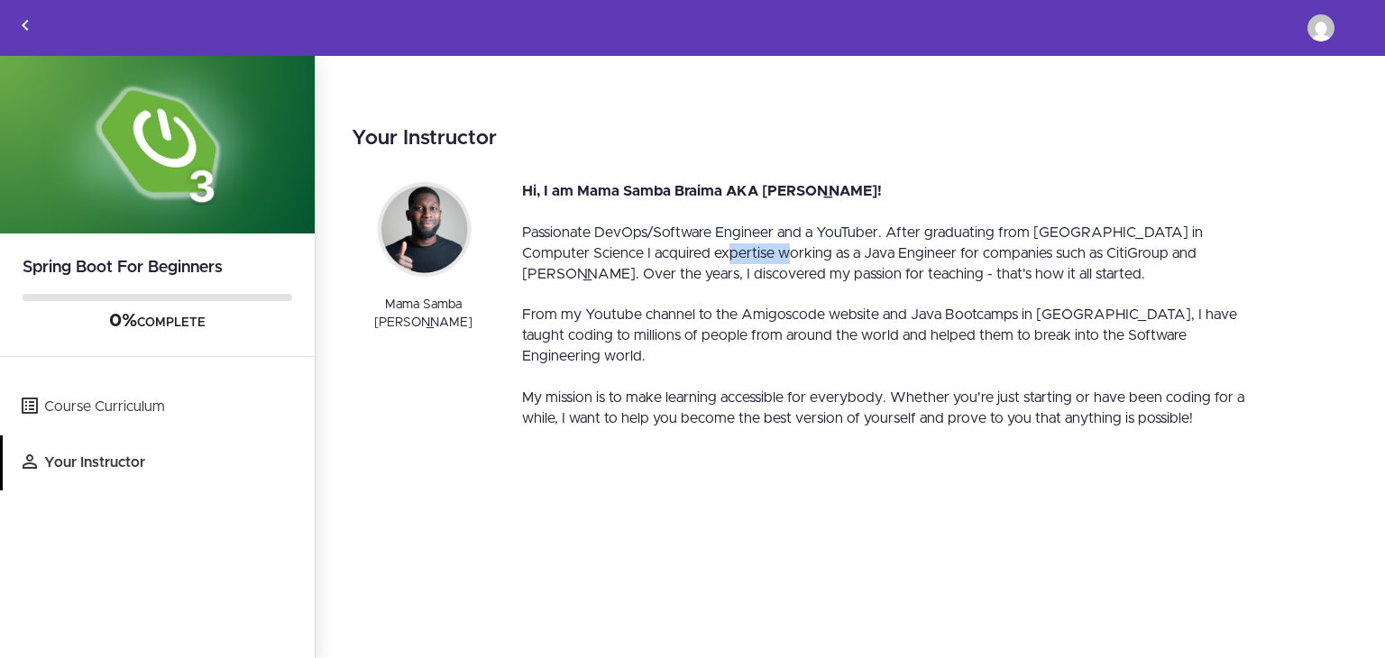
drag, startPoint x: 630, startPoint y: 256, endPoint x: 685, endPoint y: 253, distance: 55.1
click at [683, 253] on span "Passionate DevOps/Software Engineer and a YouTuber. After graduating from King'…" at bounding box center [862, 253] width 681 height 56
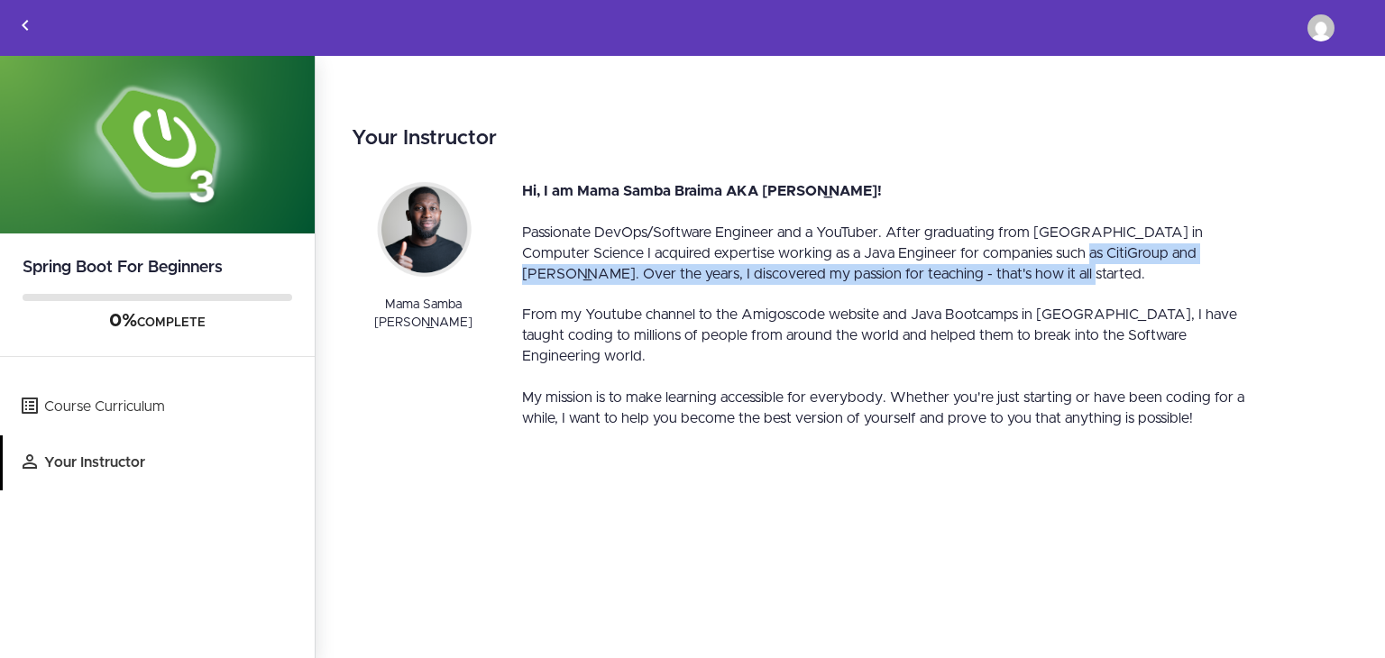
drag, startPoint x: 987, startPoint y: 263, endPoint x: 1024, endPoint y: 265, distance: 37.0
click at [1024, 265] on div "Passionate DevOps/Software Engineer and a YouTuber. After graduating from King'…" at bounding box center [892, 254] width 741 height 62
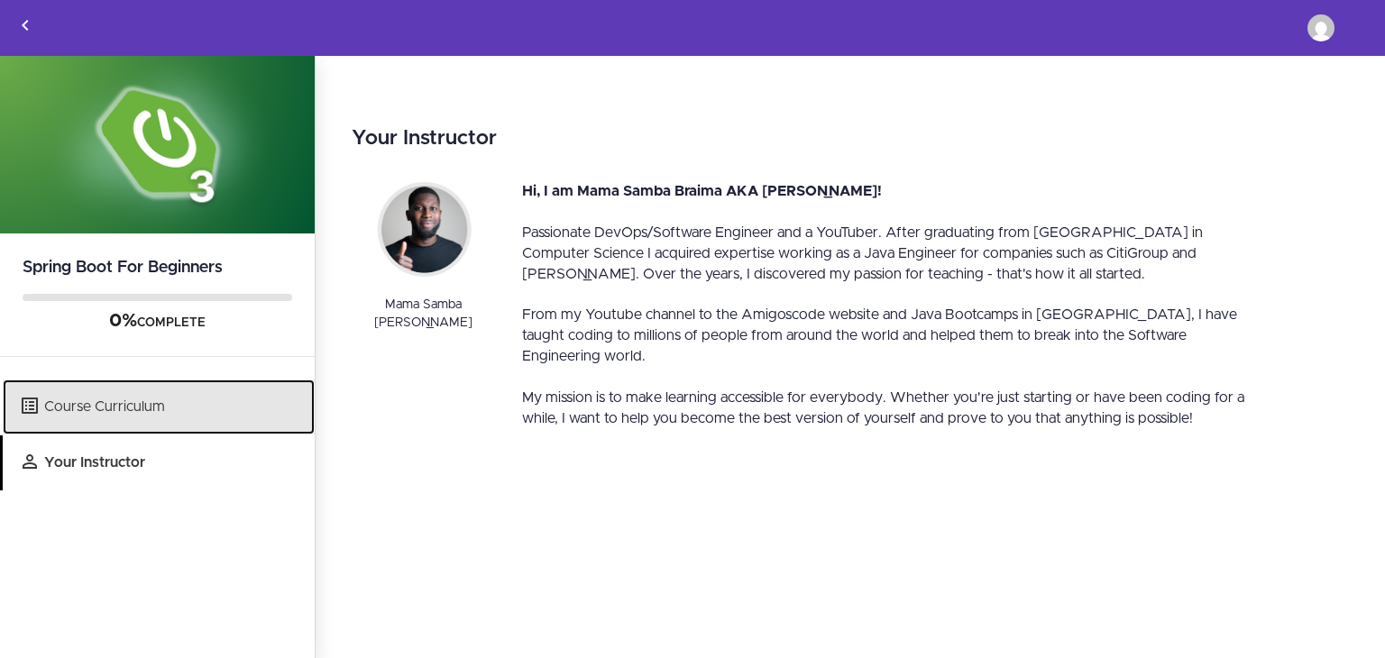
click at [251, 405] on link "Course Curriculum" at bounding box center [159, 407] width 312 height 55
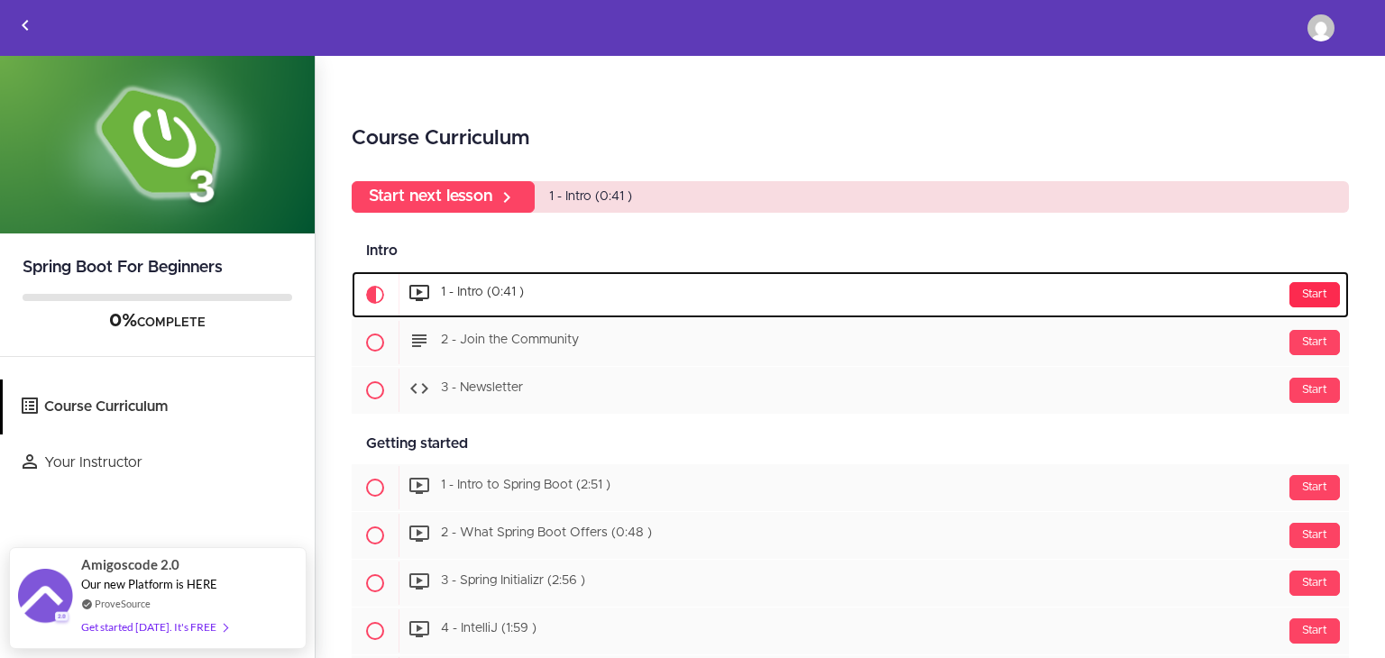
click at [1301, 296] on div "Start" at bounding box center [1314, 294] width 50 height 25
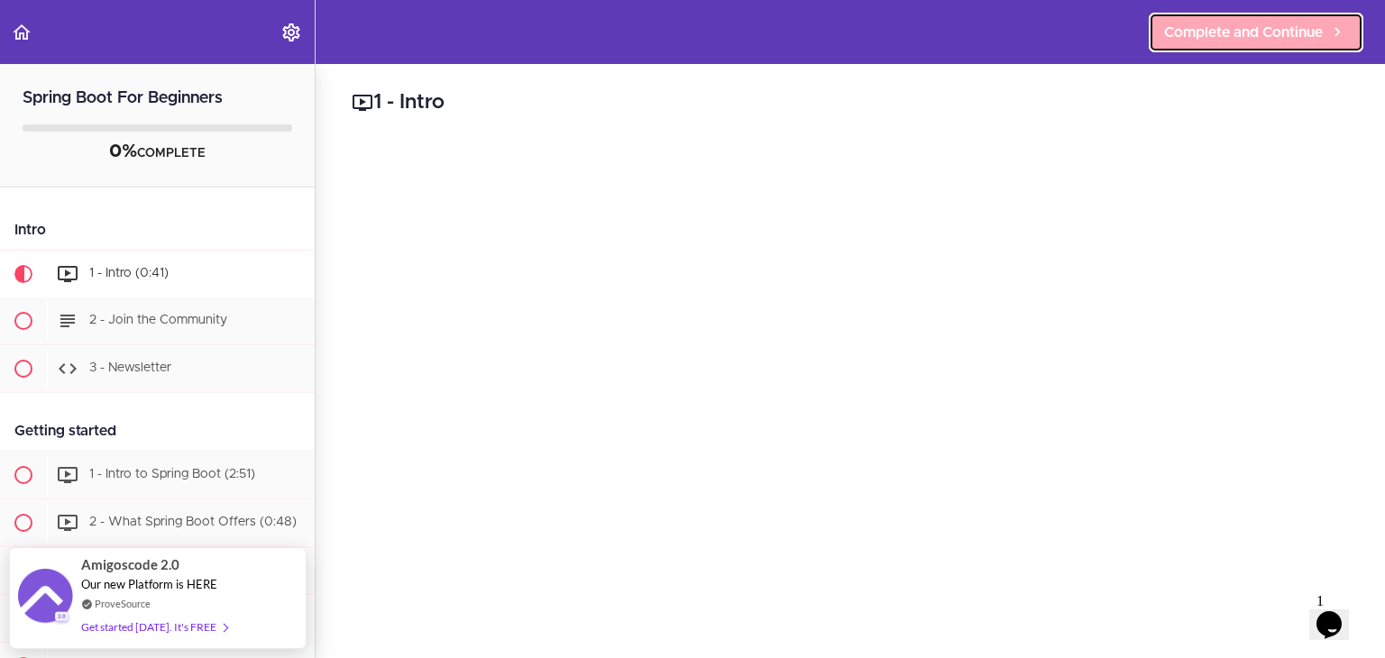
click at [1196, 36] on span "Complete and Continue" at bounding box center [1243, 33] width 159 height 22
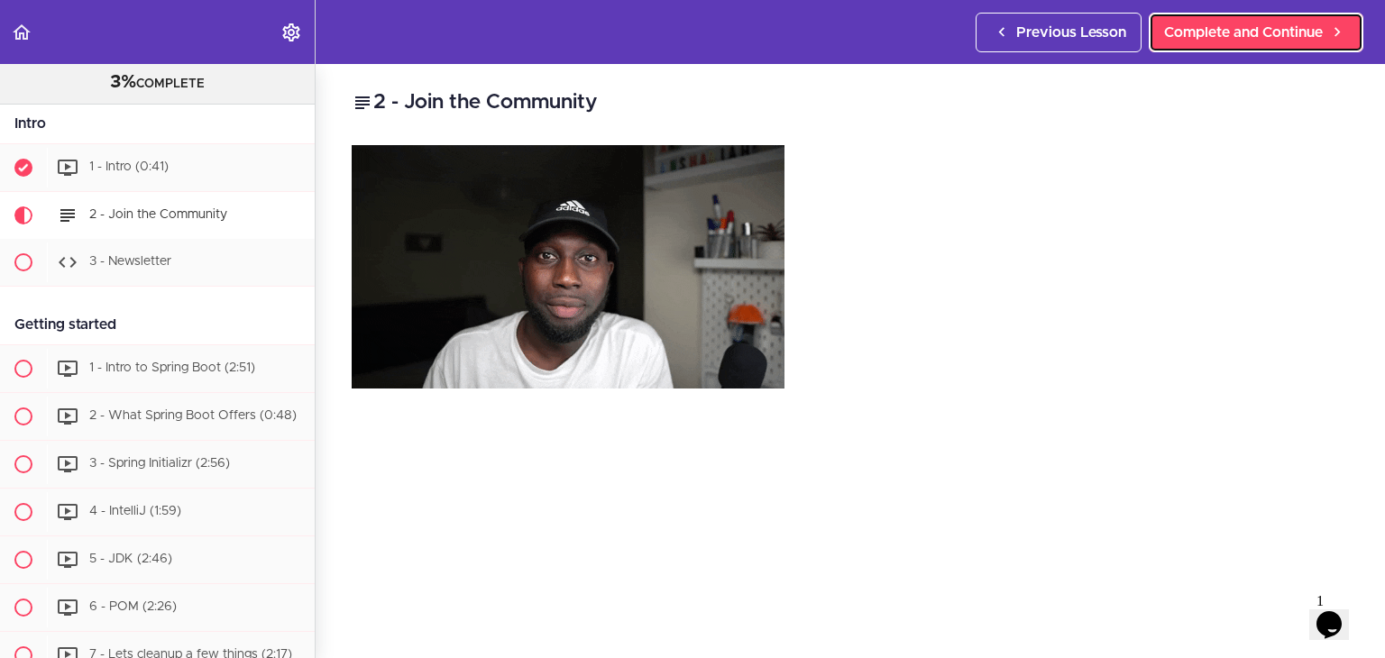
scroll to position [166, 0]
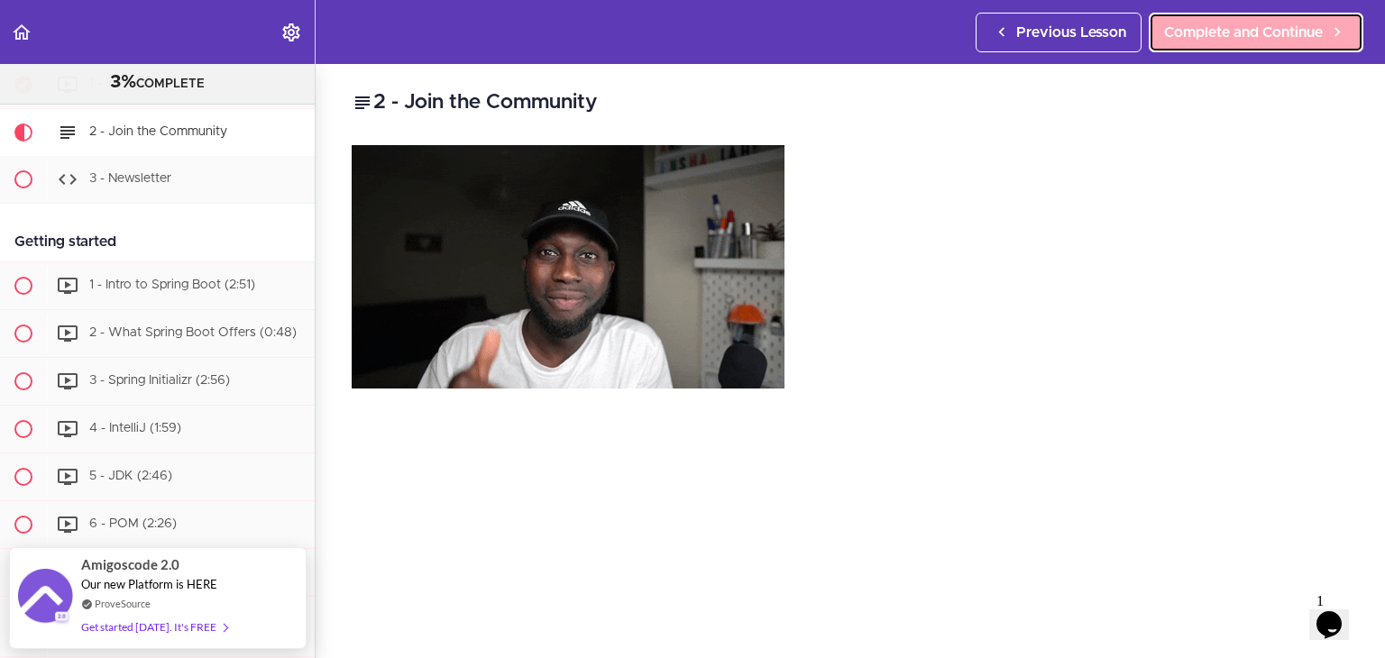
click at [1187, 30] on span "Complete and Continue" at bounding box center [1243, 33] width 159 height 22
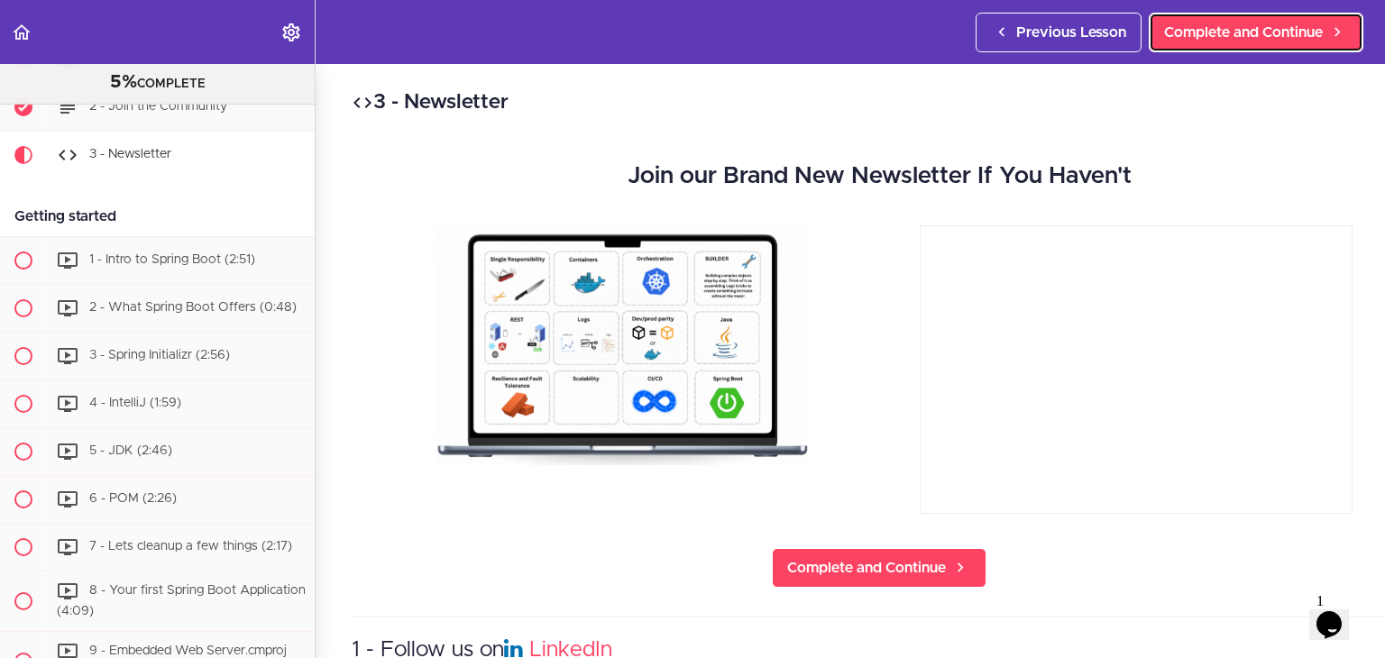
scroll to position [191, 0]
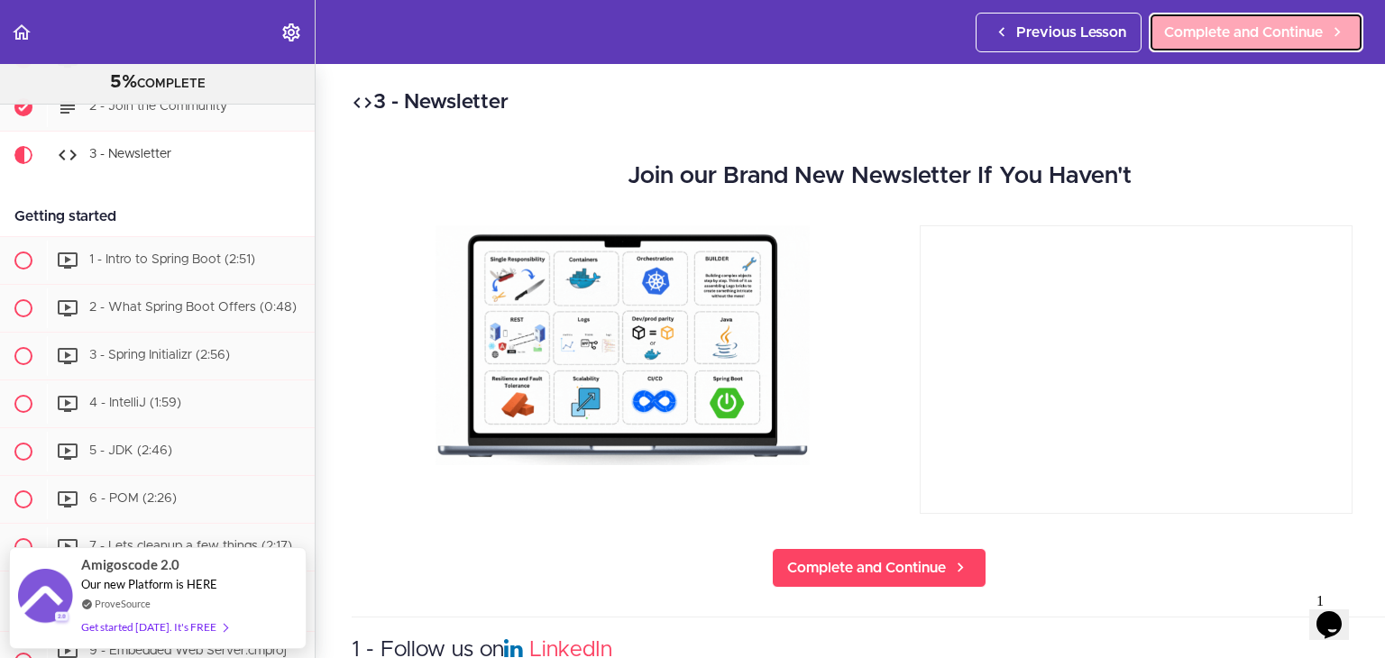
click at [1191, 37] on span "Complete and Continue" at bounding box center [1243, 33] width 159 height 22
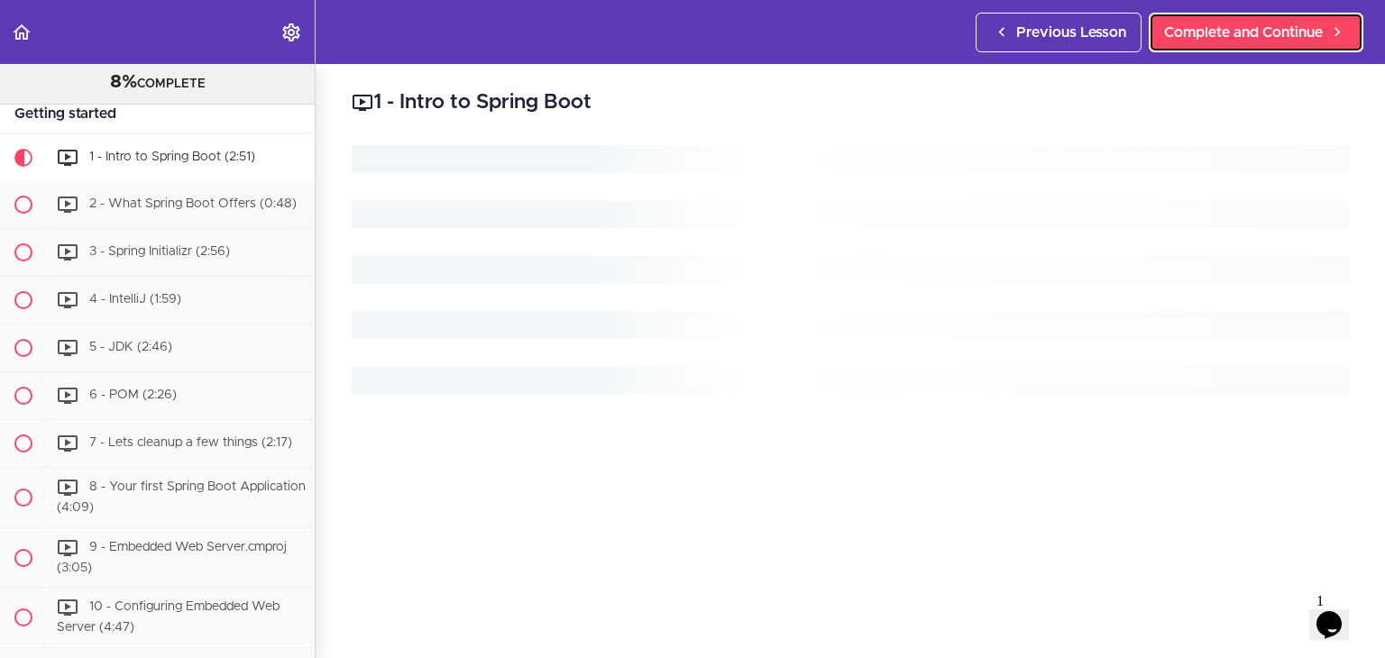
scroll to position [298, 0]
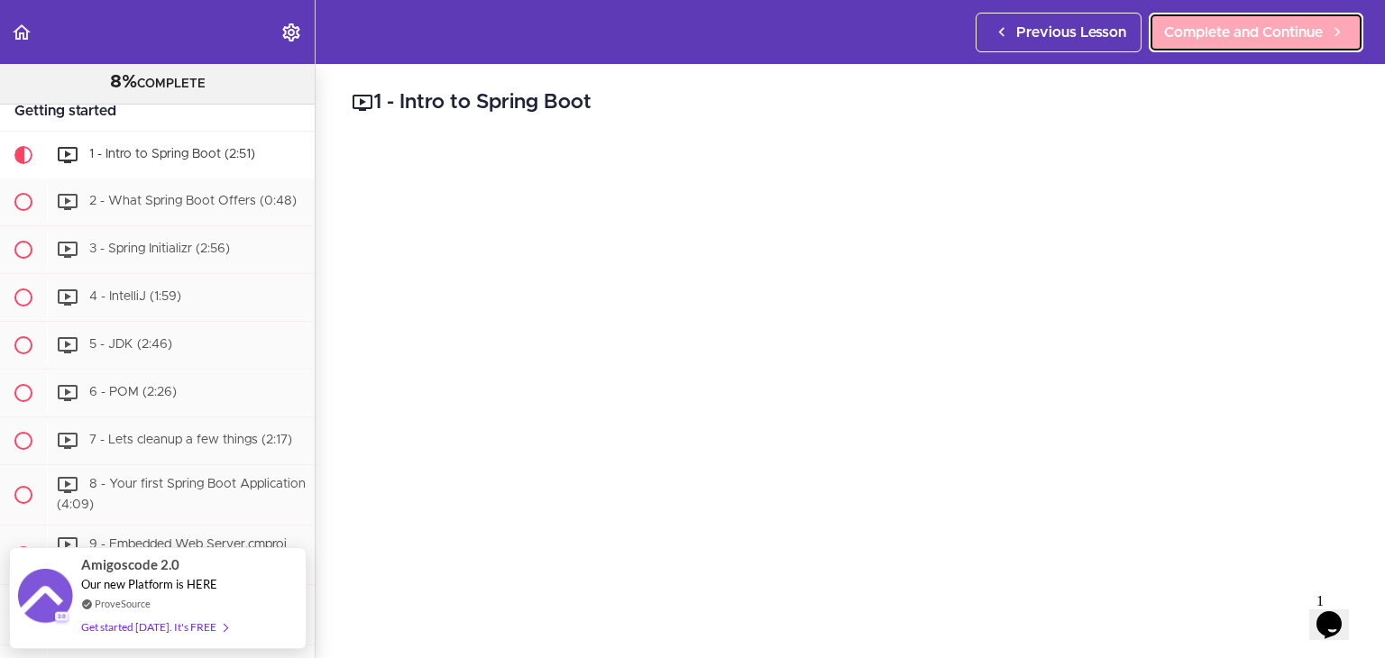
click at [1196, 27] on span "Complete and Continue" at bounding box center [1243, 33] width 159 height 22
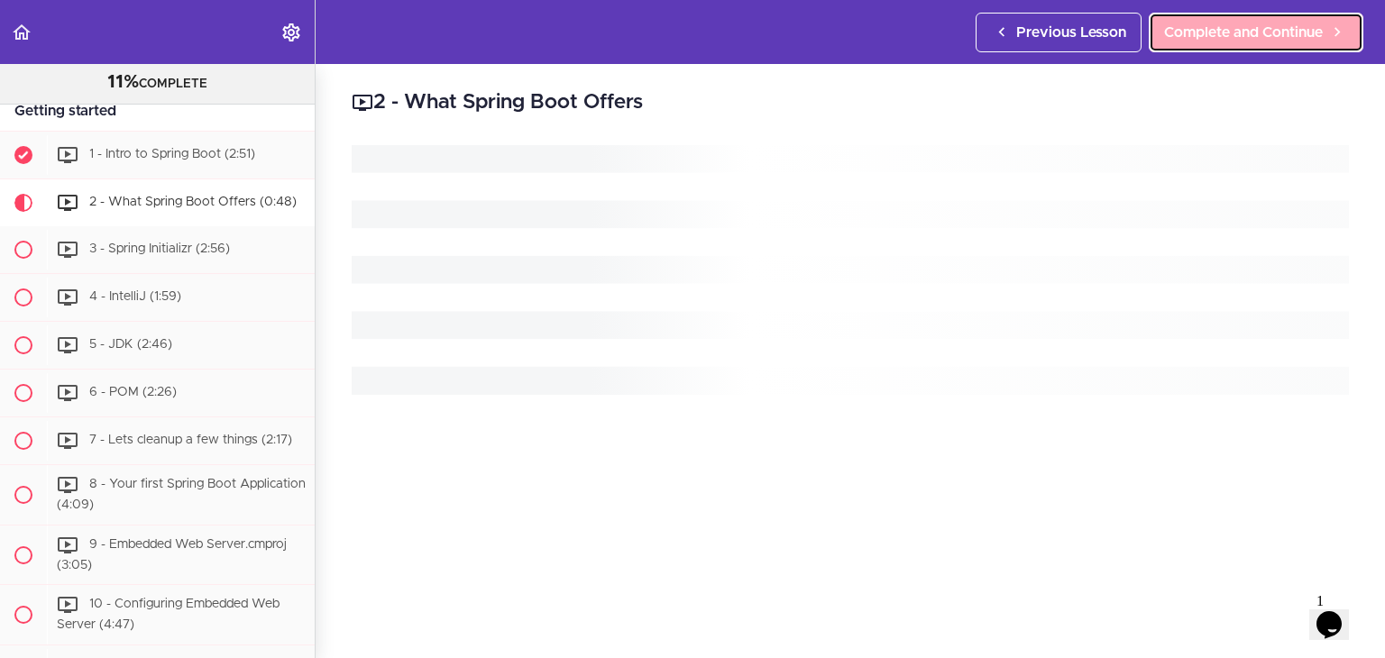
scroll to position [345, 0]
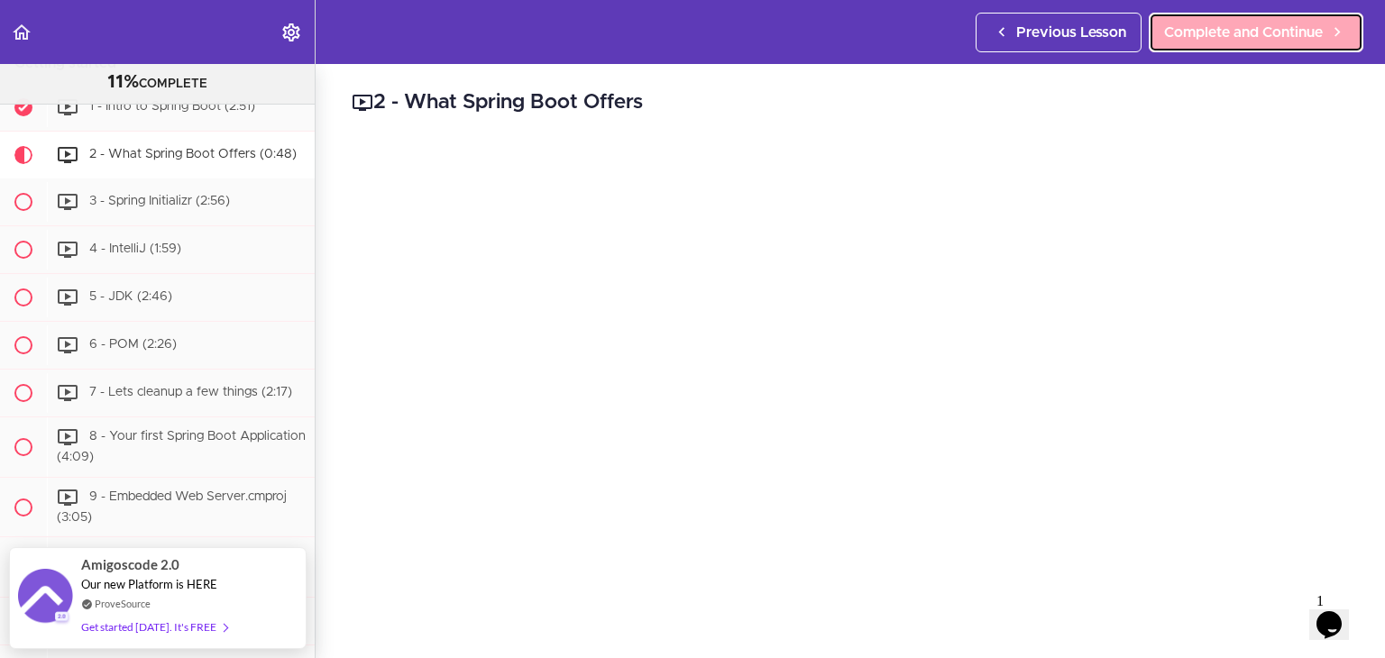
click at [1196, 31] on span "Complete and Continue" at bounding box center [1243, 33] width 159 height 22
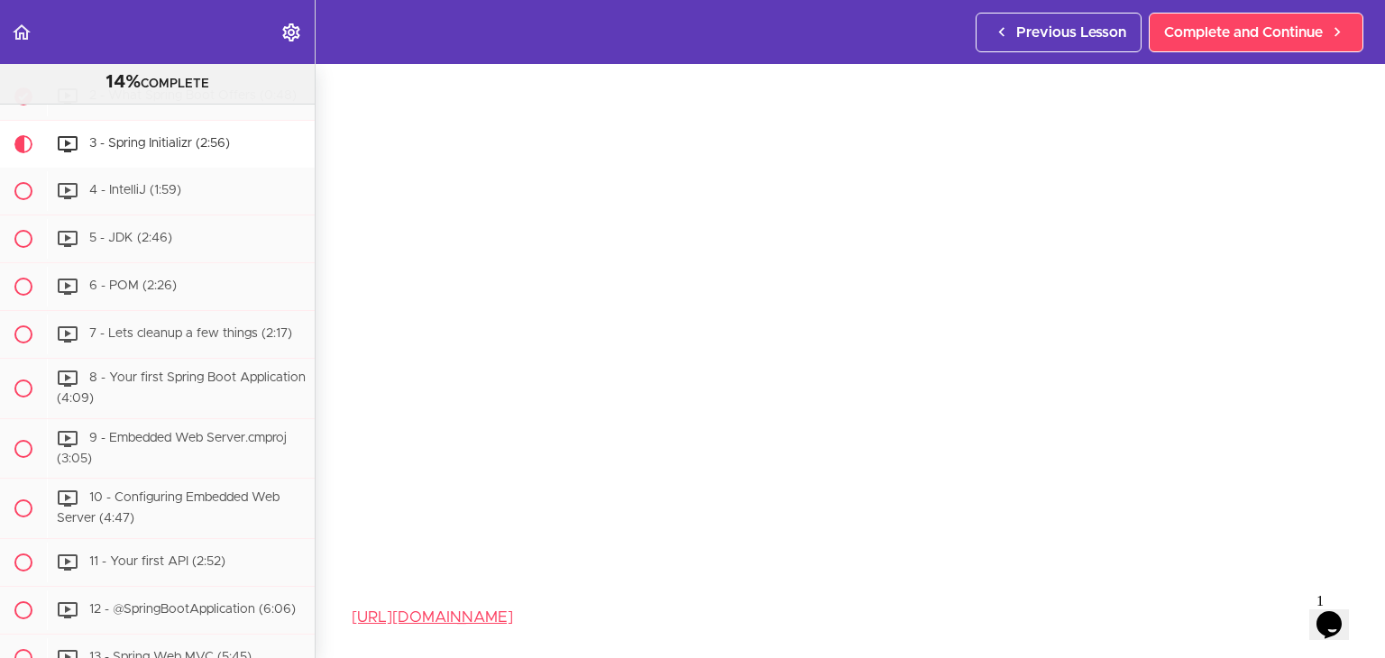
scroll to position [127, 0]
click at [1256, 33] on span "Complete and Continue" at bounding box center [1243, 33] width 159 height 22
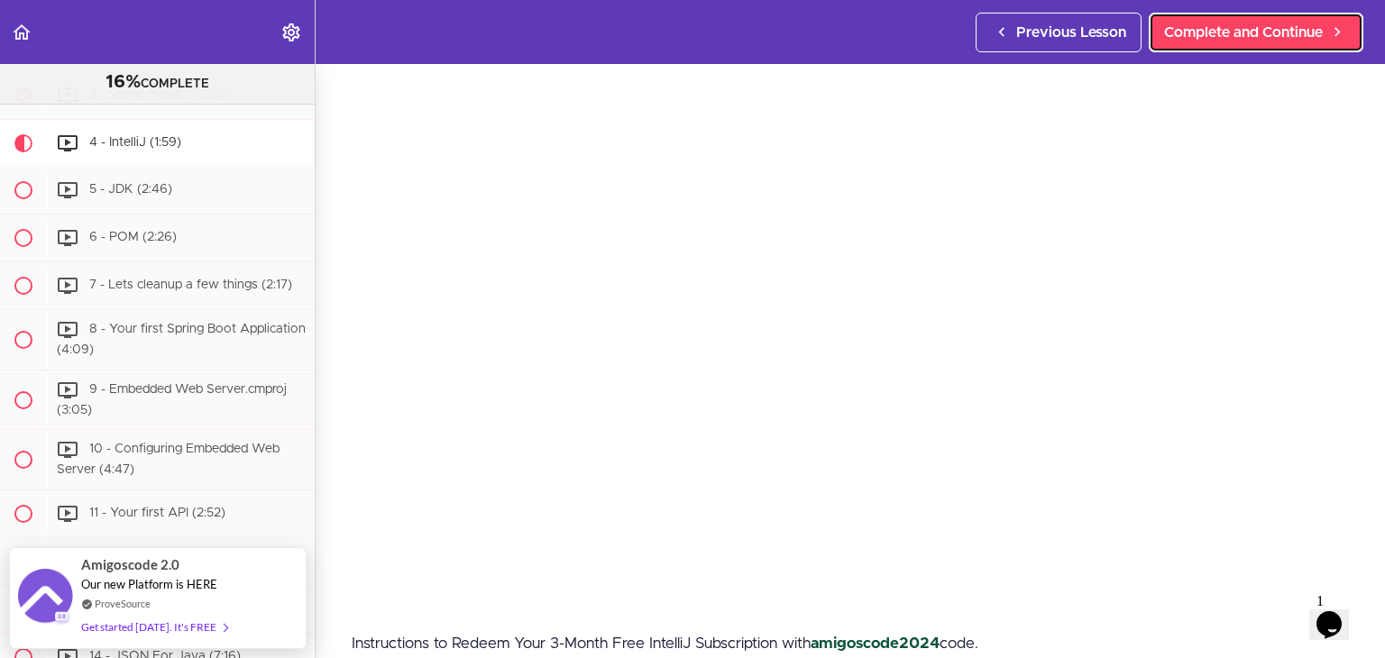
scroll to position [112, 0]
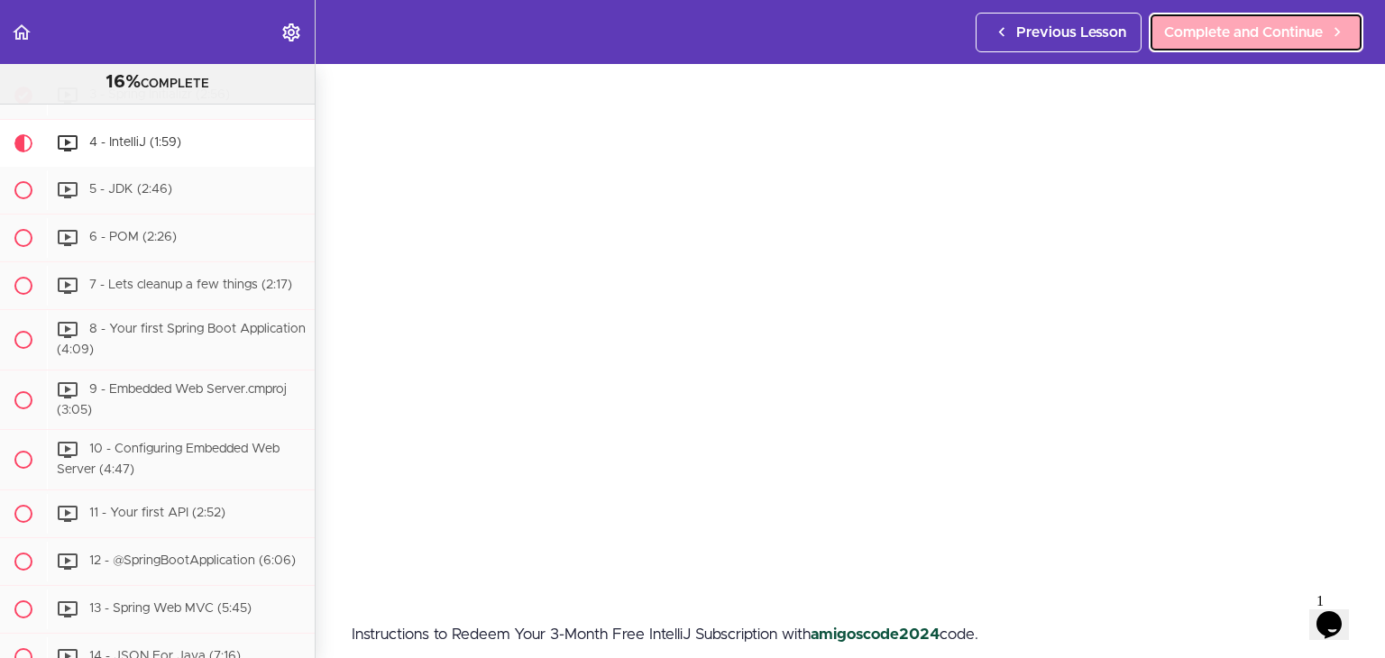
click at [1195, 39] on span "Complete and Continue" at bounding box center [1243, 33] width 159 height 22
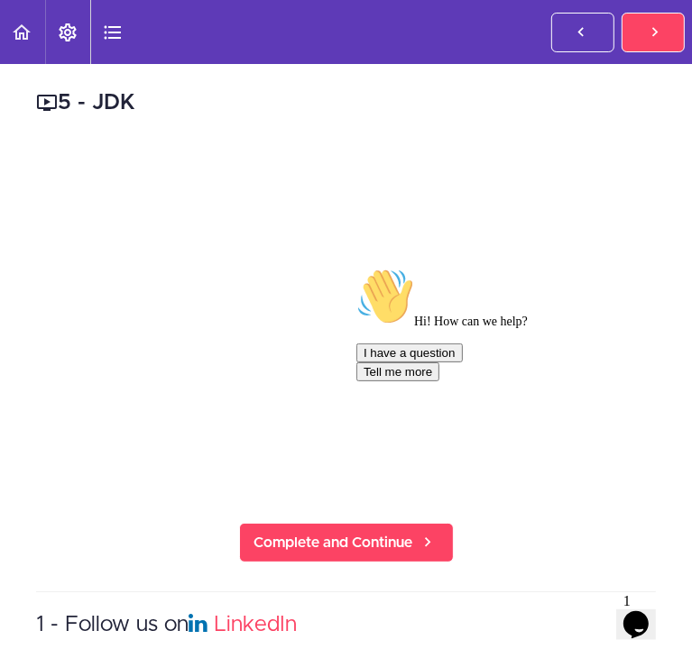
scroll to position [50, 0]
click at [355, 267] on icon "Chat attention grabber" at bounding box center [355, 267] width 0 height 0
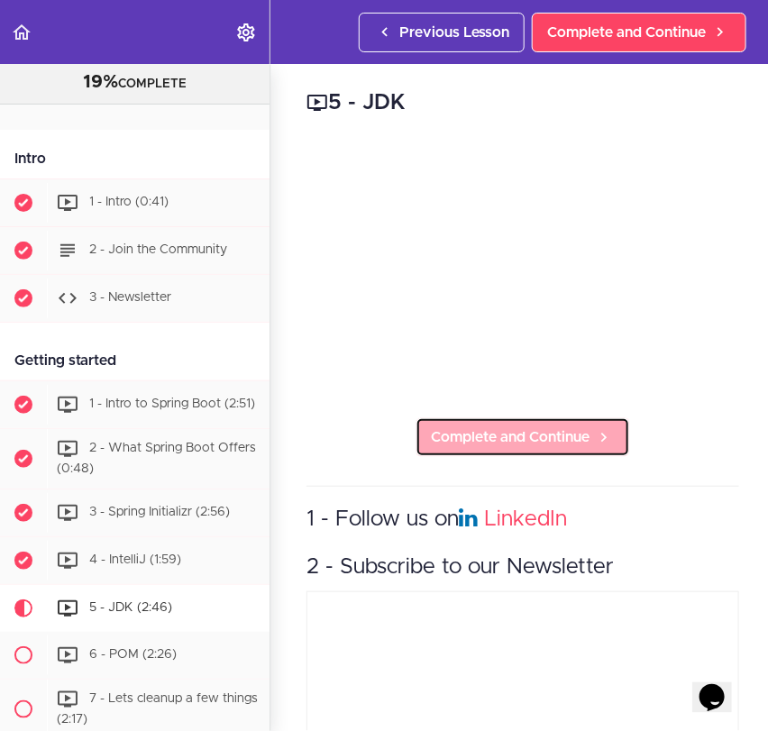
click at [518, 436] on span "Complete and Continue" at bounding box center [510, 438] width 159 height 22
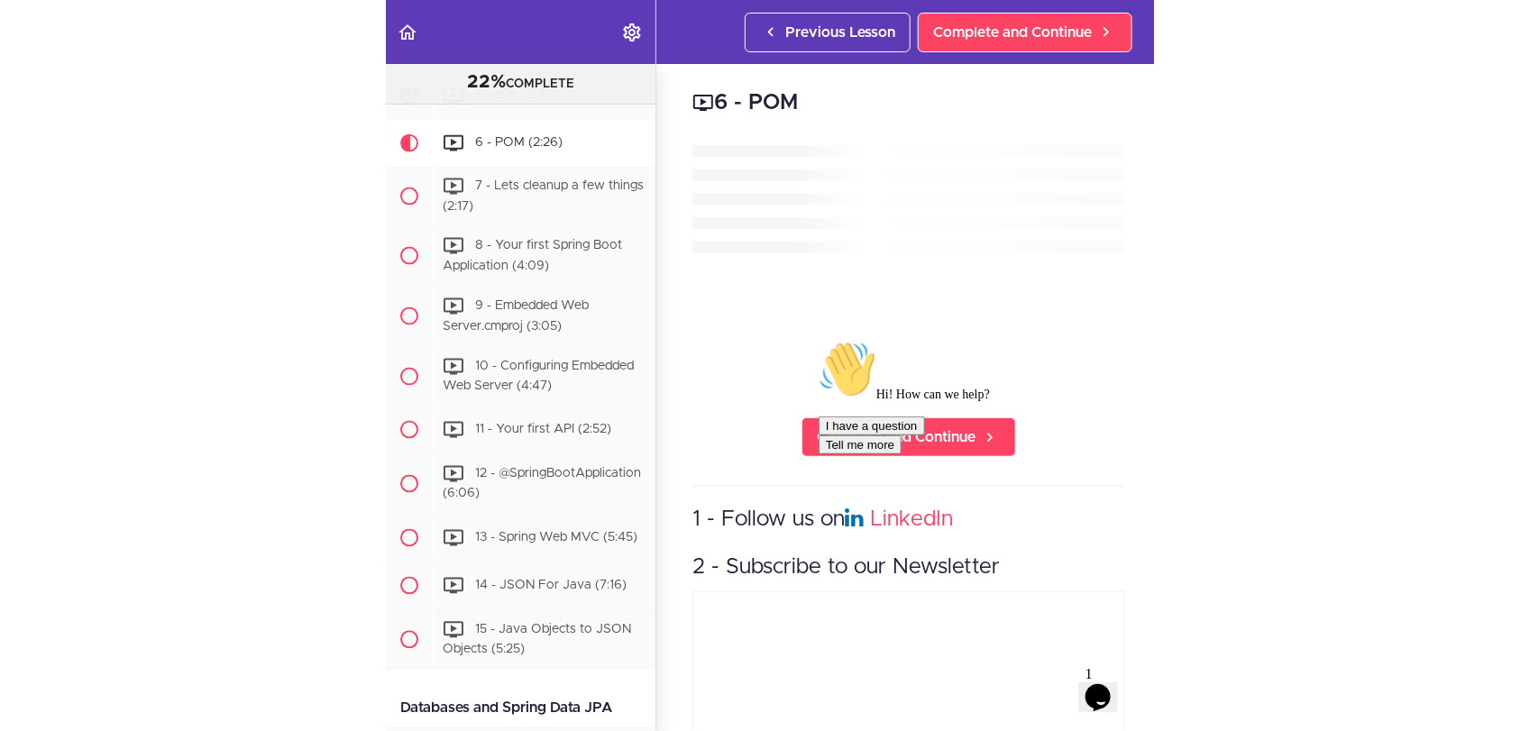
scroll to position [563, 0]
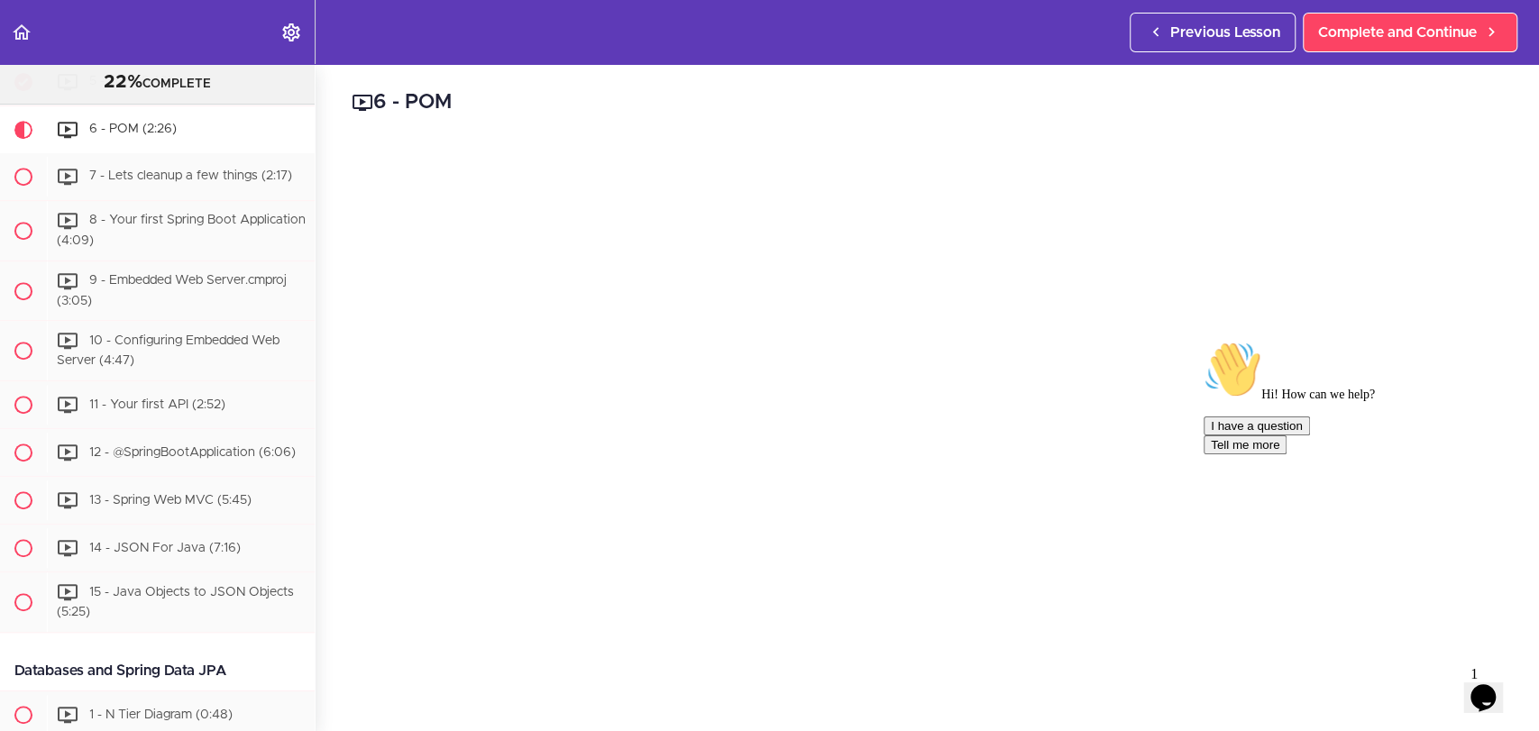
click at [1204, 341] on icon "Chat attention grabber" at bounding box center [1204, 341] width 0 height 0
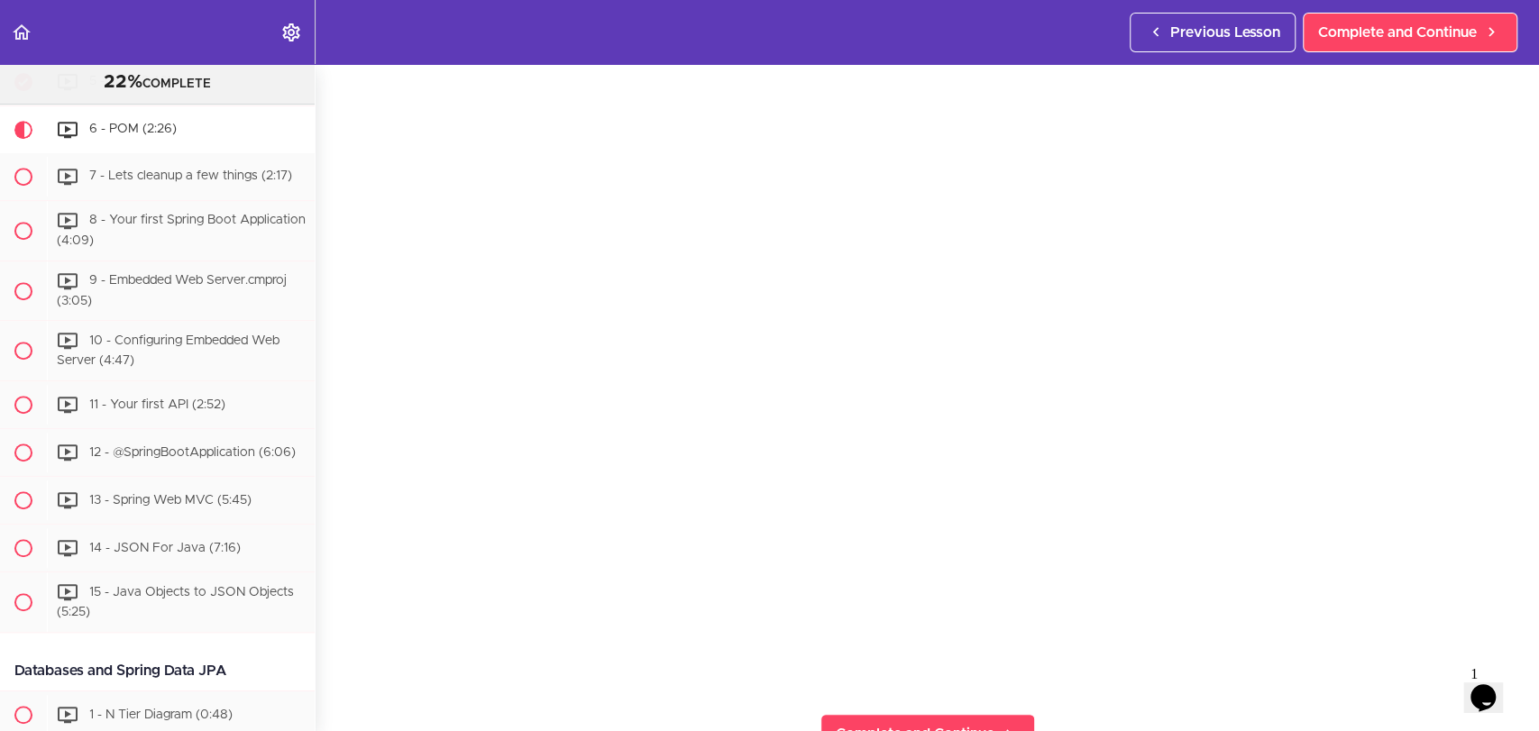
scroll to position [110, 0]
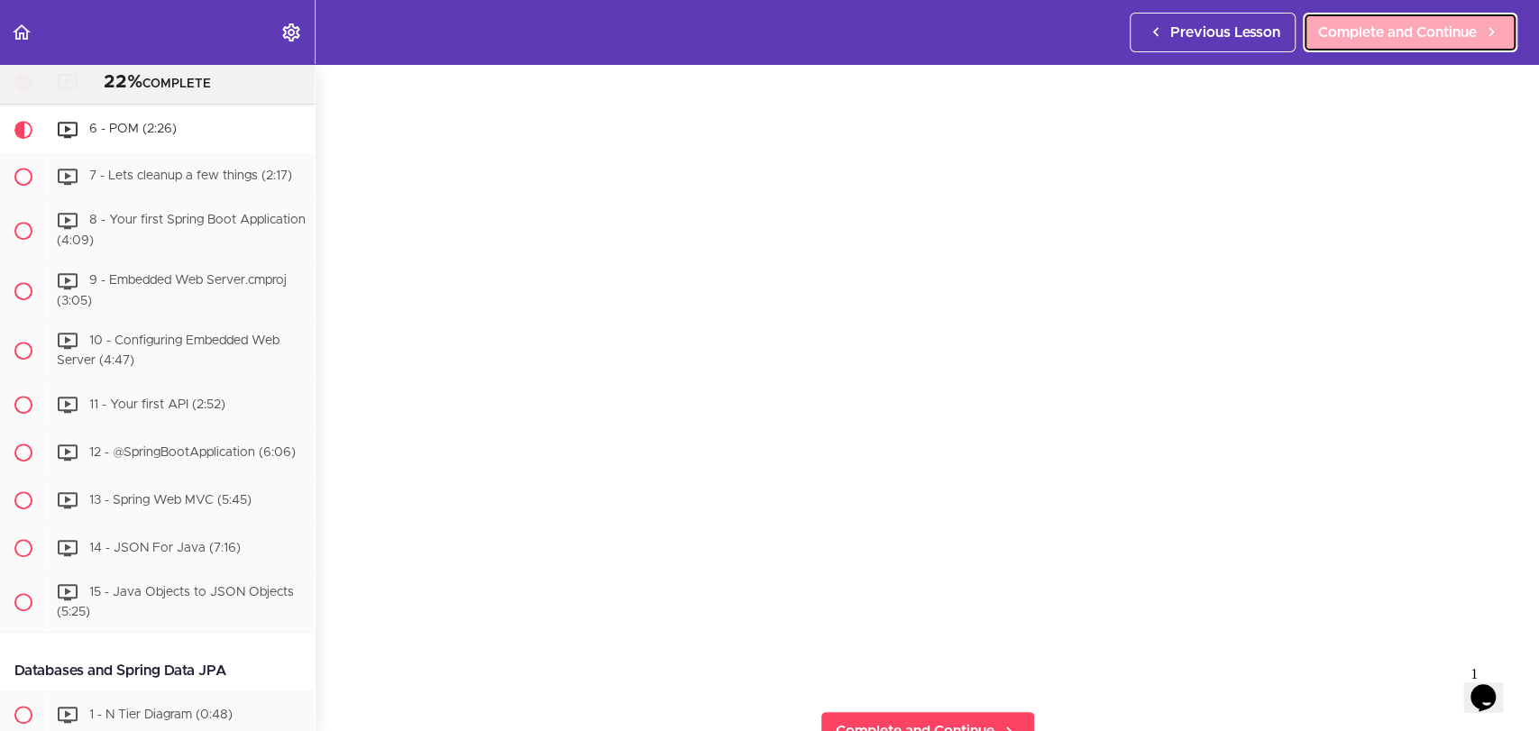
click at [1384, 20] on link "Complete and Continue" at bounding box center [1410, 33] width 215 height 40
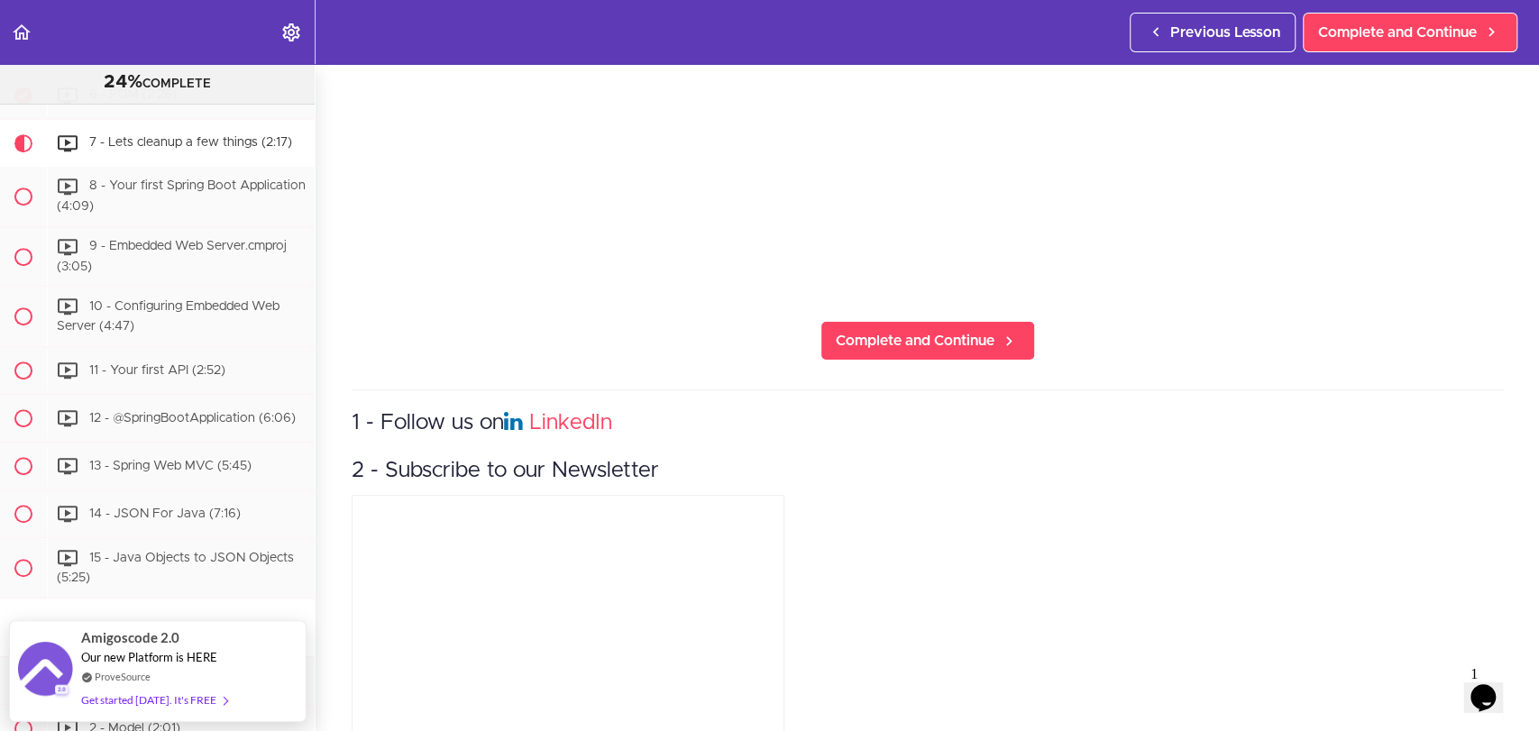
scroll to position [69, 0]
